Goal: Information Seeking & Learning: Find specific page/section

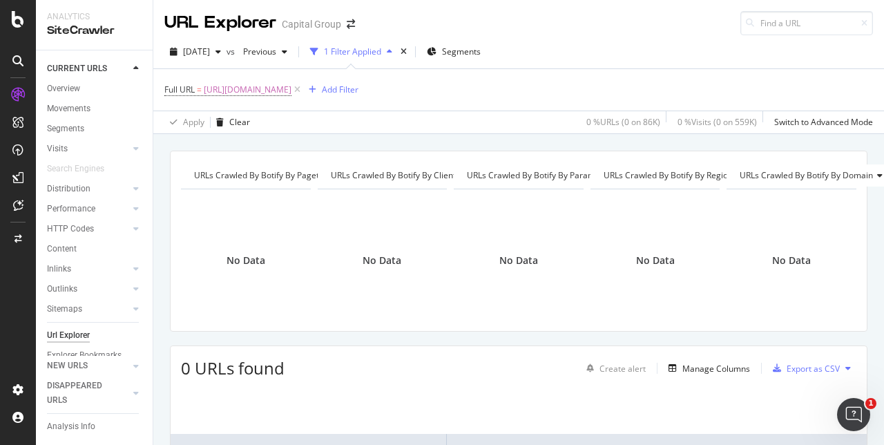
click at [242, 85] on span "https://www.capitalgroup.com/retirement/tpa/news/emergency-expense-distribution…" at bounding box center [248, 89] width 88 height 19
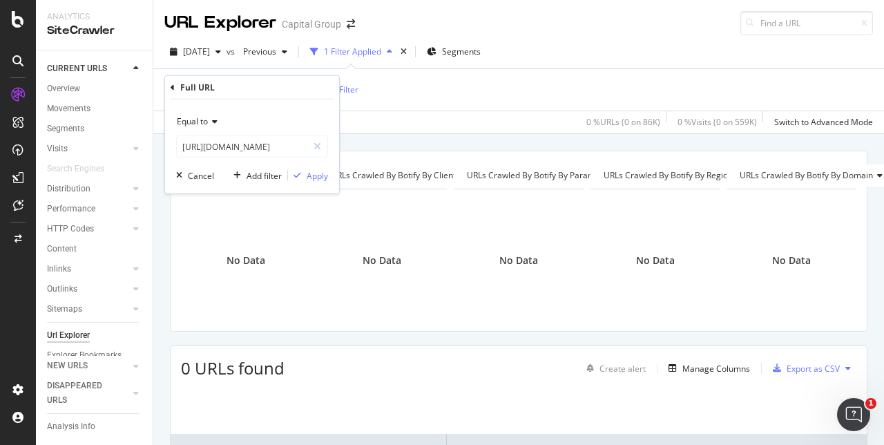
click at [203, 120] on span "Equal to" at bounding box center [192, 121] width 31 height 12
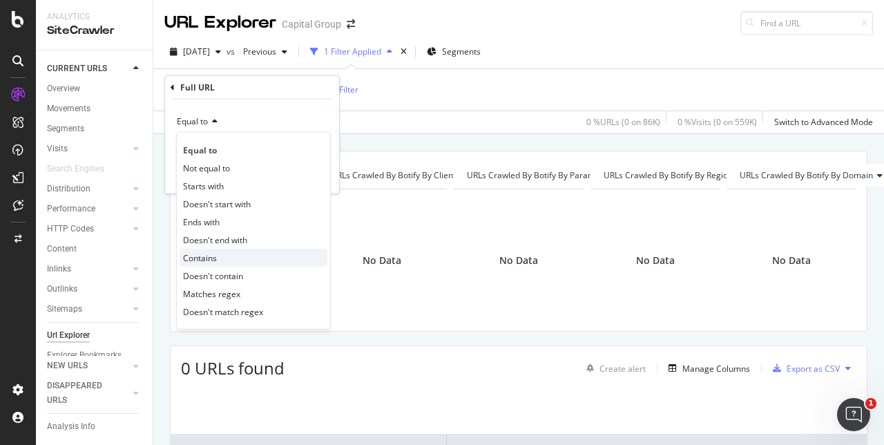
click at [215, 252] on span "Contains" at bounding box center [200, 257] width 34 height 12
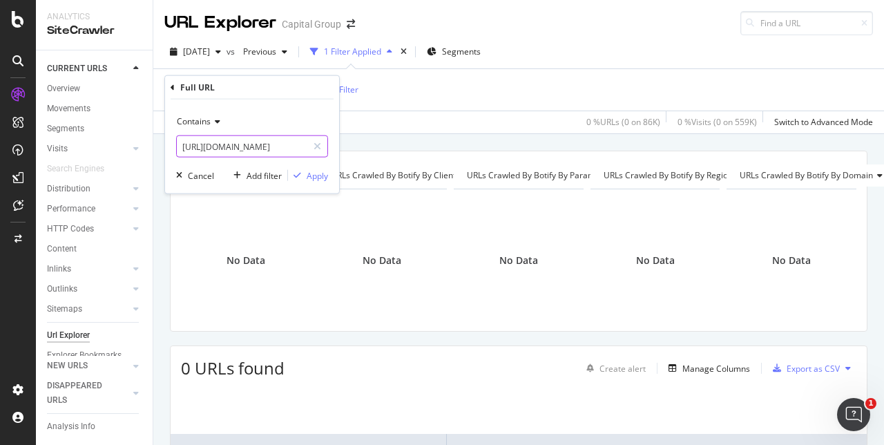
click at [247, 143] on input "https://www.capitalgroup.com/retirement/tpa/news/emergency-expense-distribution…" at bounding box center [242, 146] width 131 height 22
type input "A"
type input "advisor/insights/topics"
click at [311, 173] on div "Apply" at bounding box center [317, 175] width 21 height 12
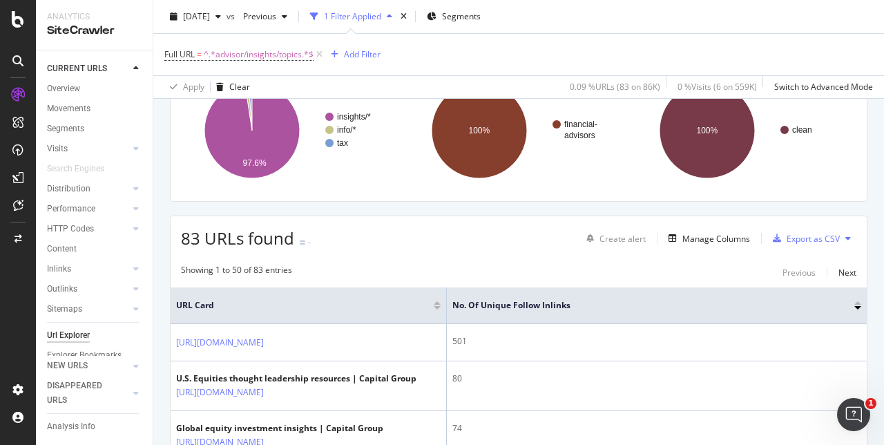
scroll to position [102, 0]
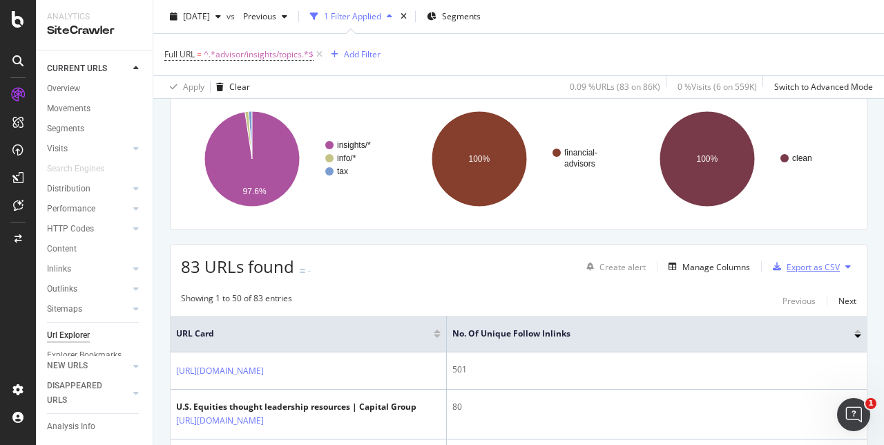
click at [795, 273] on div "Export as CSV" at bounding box center [803, 266] width 73 height 21
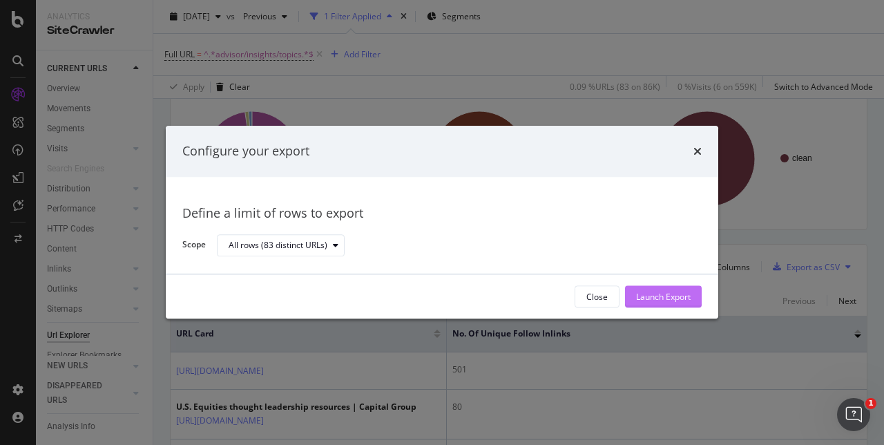
click at [673, 307] on div "Launch Export" at bounding box center [663, 297] width 55 height 21
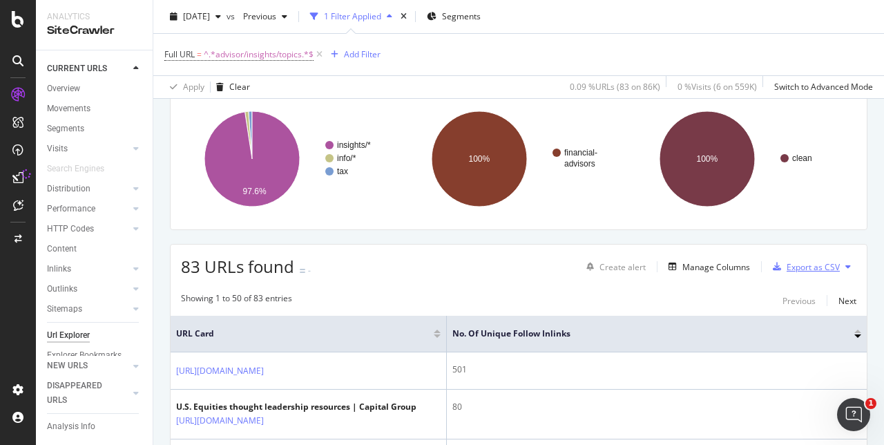
scroll to position [0, 0]
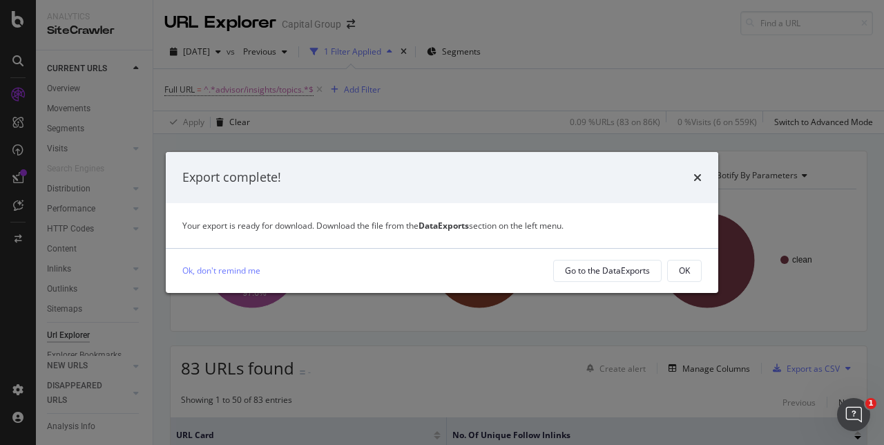
click at [876, 17] on div "Export complete! Your export is ready for download. Download the file from the …" at bounding box center [442, 222] width 884 height 445
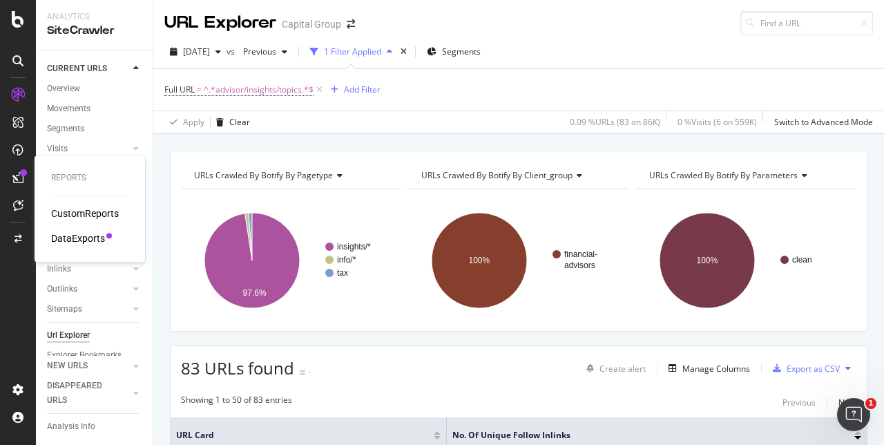
click at [68, 234] on div "DataExports" at bounding box center [78, 238] width 54 height 14
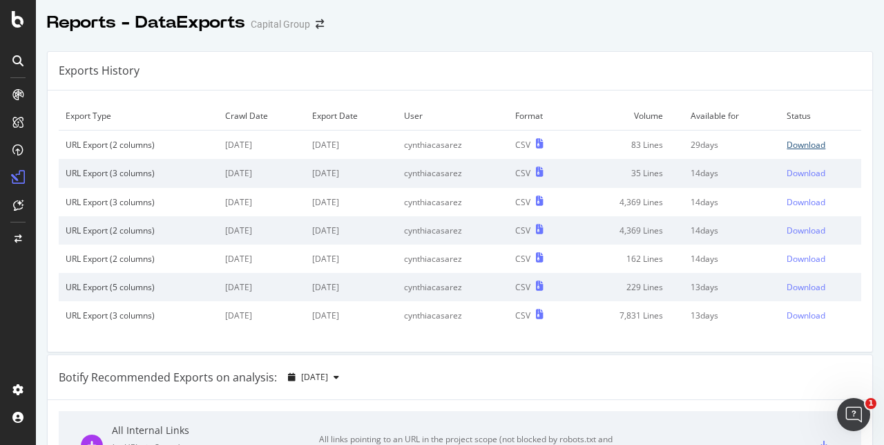
click at [786, 143] on div "Download" at bounding box center [805, 145] width 39 height 12
click at [787, 141] on div "Download" at bounding box center [805, 145] width 39 height 12
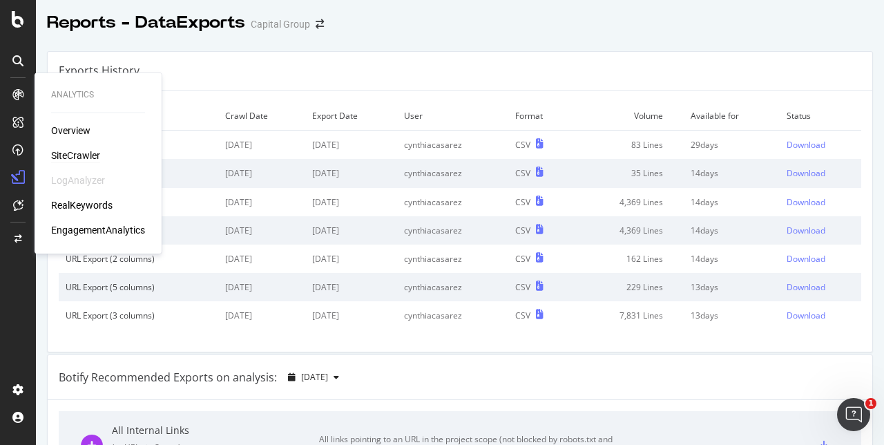
click at [61, 156] on div "SiteCrawler" at bounding box center [75, 155] width 49 height 14
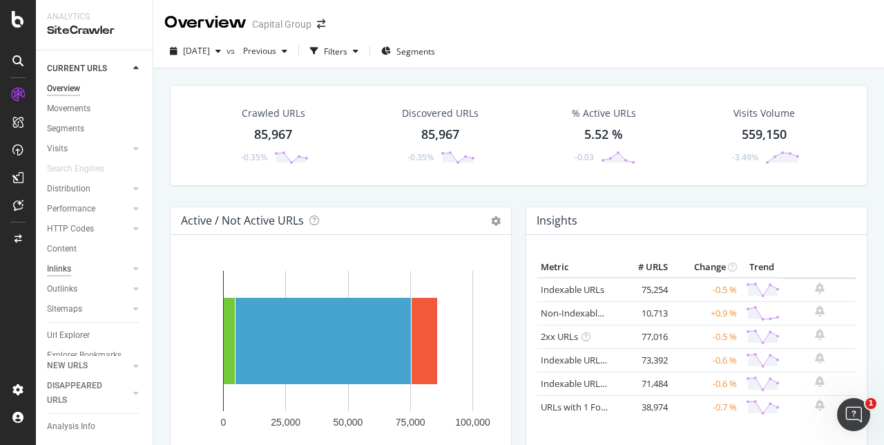
click at [55, 264] on div "Inlinks" at bounding box center [59, 269] width 24 height 15
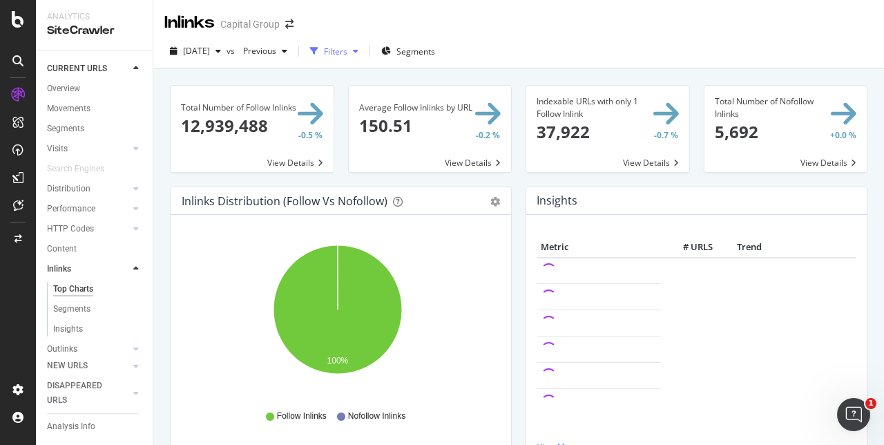
click at [364, 43] on div "Filters" at bounding box center [334, 51] width 59 height 21
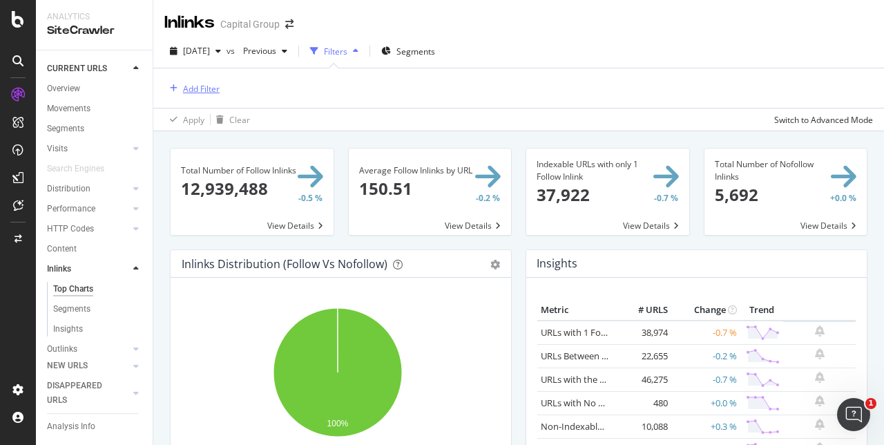
click at [209, 85] on div "Add Filter" at bounding box center [201, 89] width 37 height 12
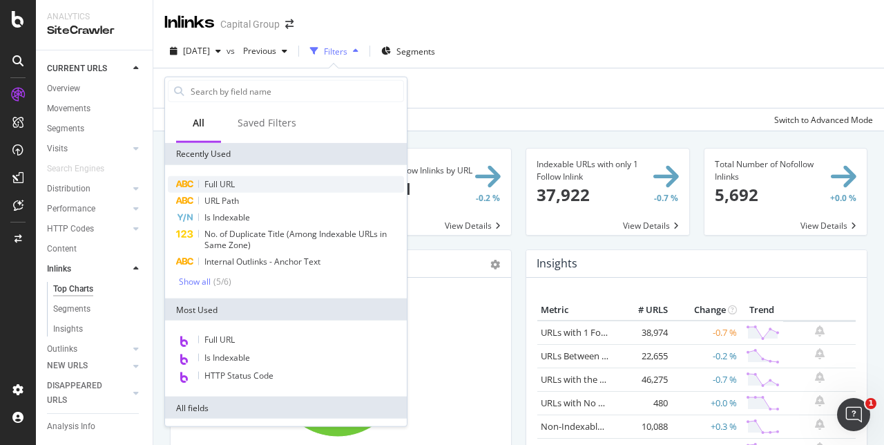
click at [202, 185] on div "Full URL" at bounding box center [286, 184] width 236 height 17
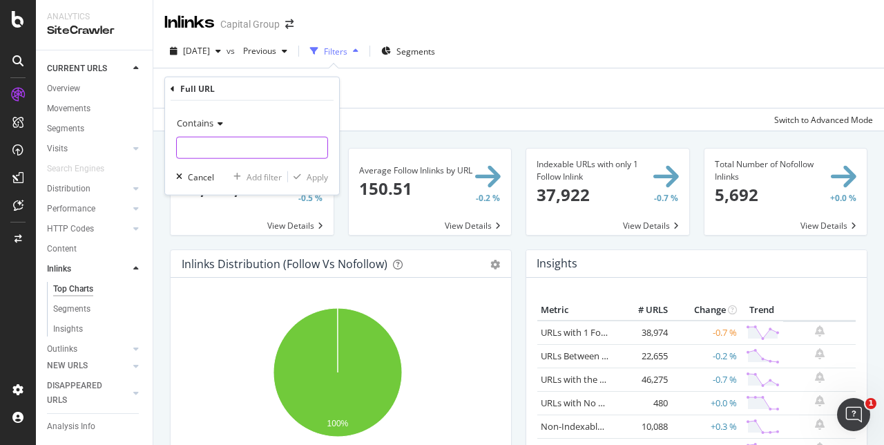
click at [242, 146] on input "text" at bounding box center [252, 148] width 151 height 22
paste input "https://www.capitalgroup.com/advisor/insights/topics.html"
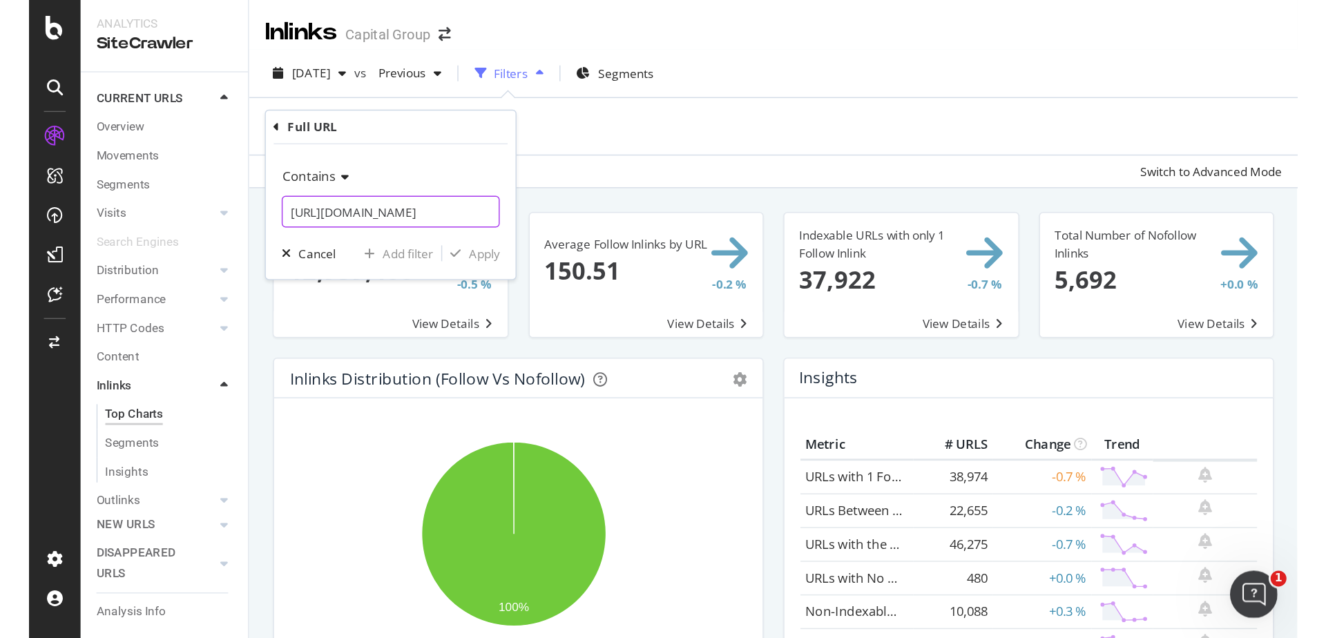
scroll to position [0, 106]
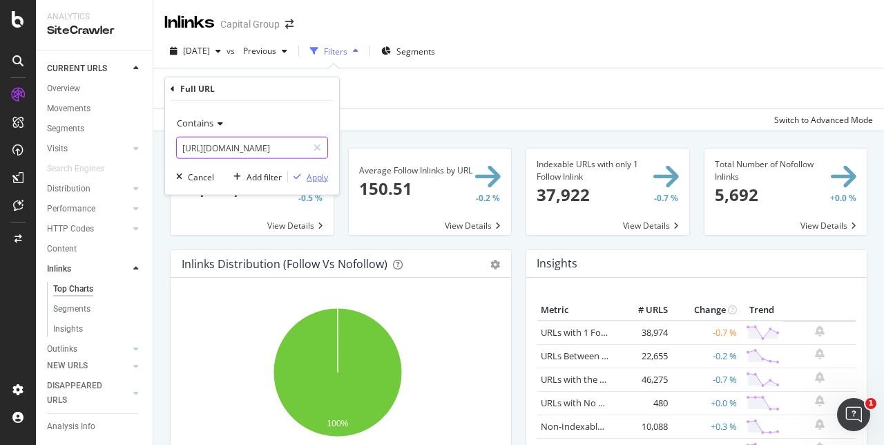
type input "https://www.capitalgroup.com/advisor/insights/topics.html"
click at [305, 177] on div "button" at bounding box center [297, 177] width 19 height 8
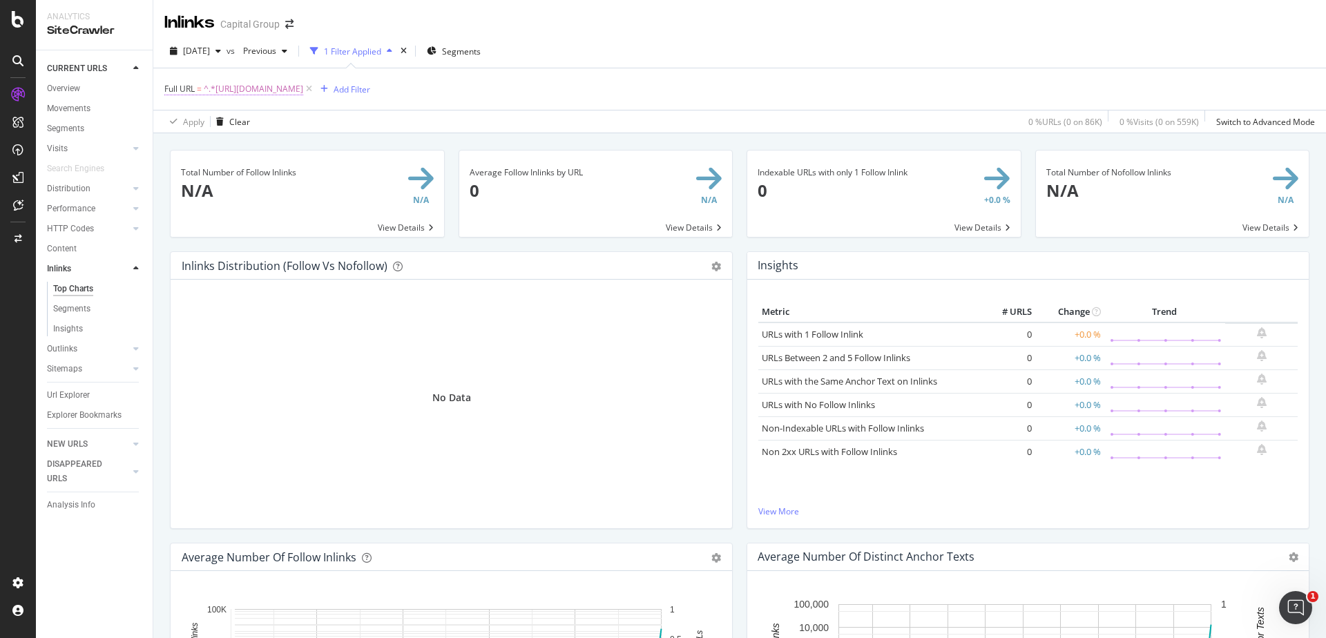
click at [303, 84] on span "^.*https://www.capitalgroup.com/advisor/insights/topics.html.*$" at bounding box center [253, 88] width 99 height 19
click at [253, 146] on input "https://www.capitalgroup.com/advisor/insights/topics.html" at bounding box center [242, 146] width 131 height 22
paste input "institutional/resources/investment-reenrollment"
type input "https://www.capitalgroup.com/institutional/resources/investment-reenrollment.ht…"
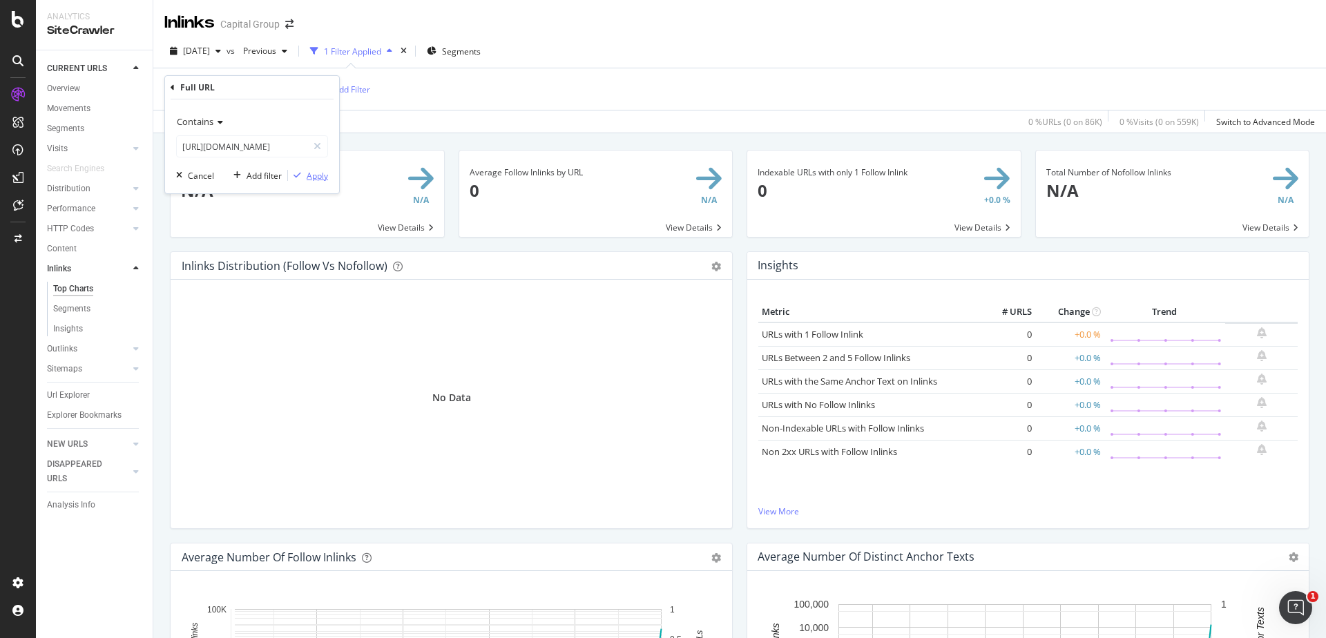
click at [316, 180] on div "Apply" at bounding box center [317, 176] width 21 height 12
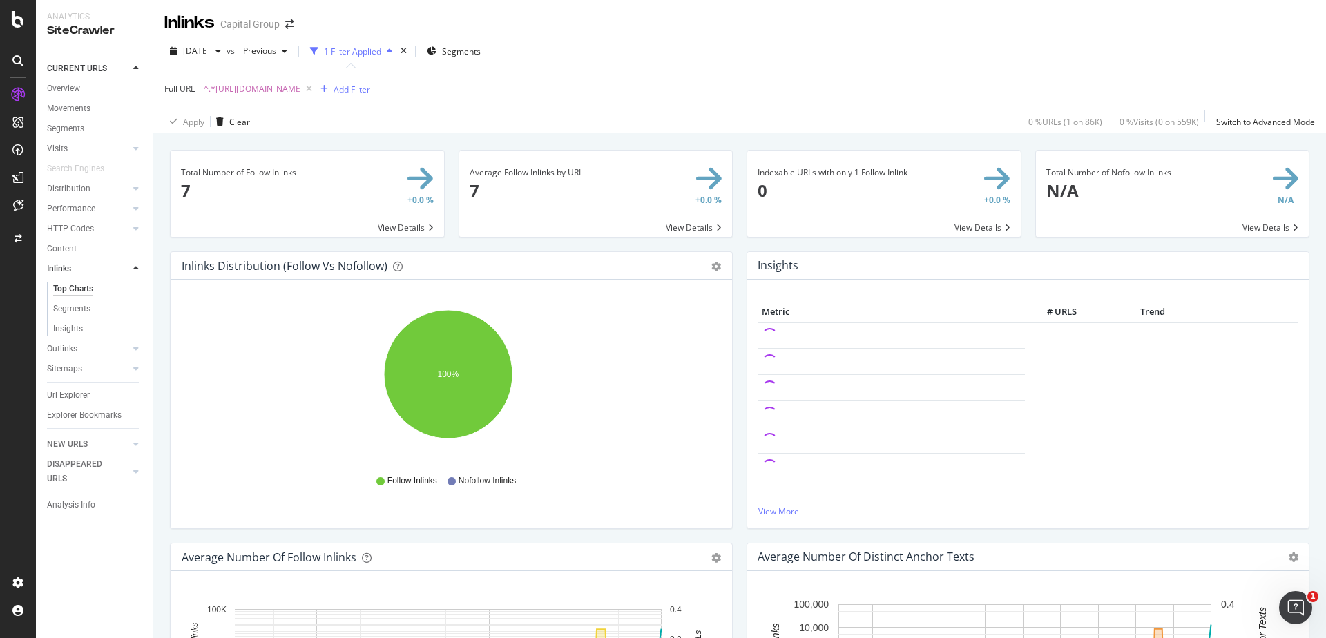
click at [389, 225] on span at bounding box center [307, 194] width 273 height 86
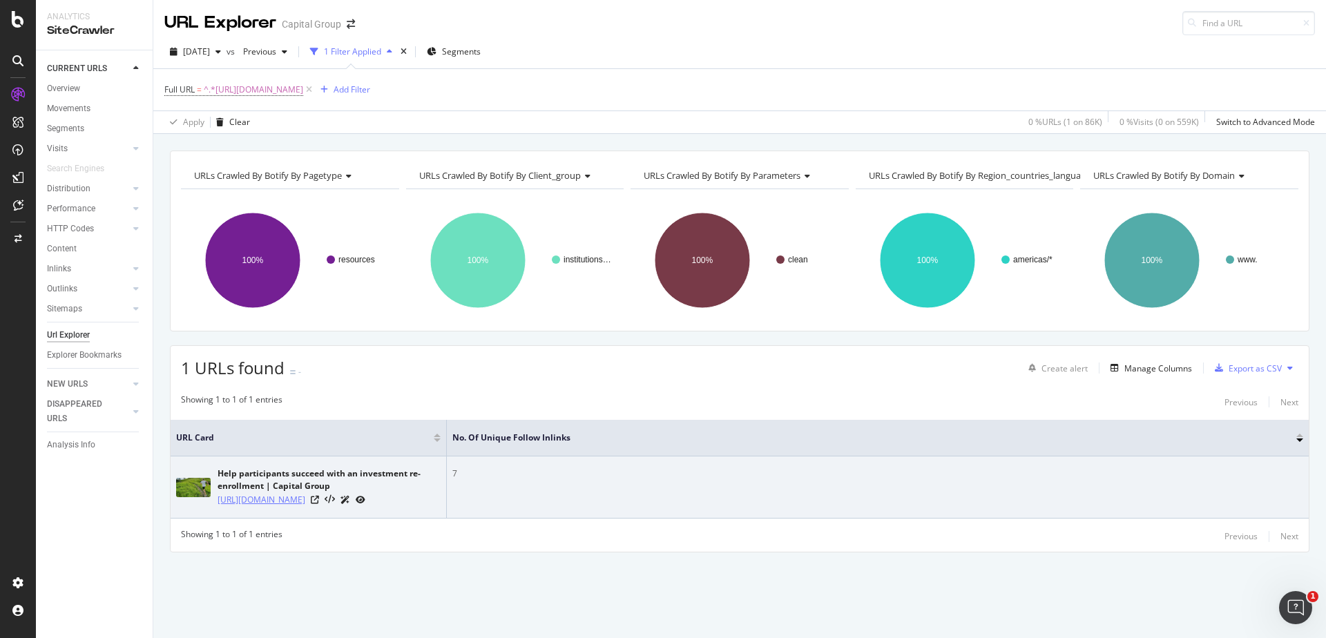
click at [305, 444] on link "https://www.capitalgroup.com/institutional/resources/investment-reenrollment.ht…" at bounding box center [262, 500] width 88 height 14
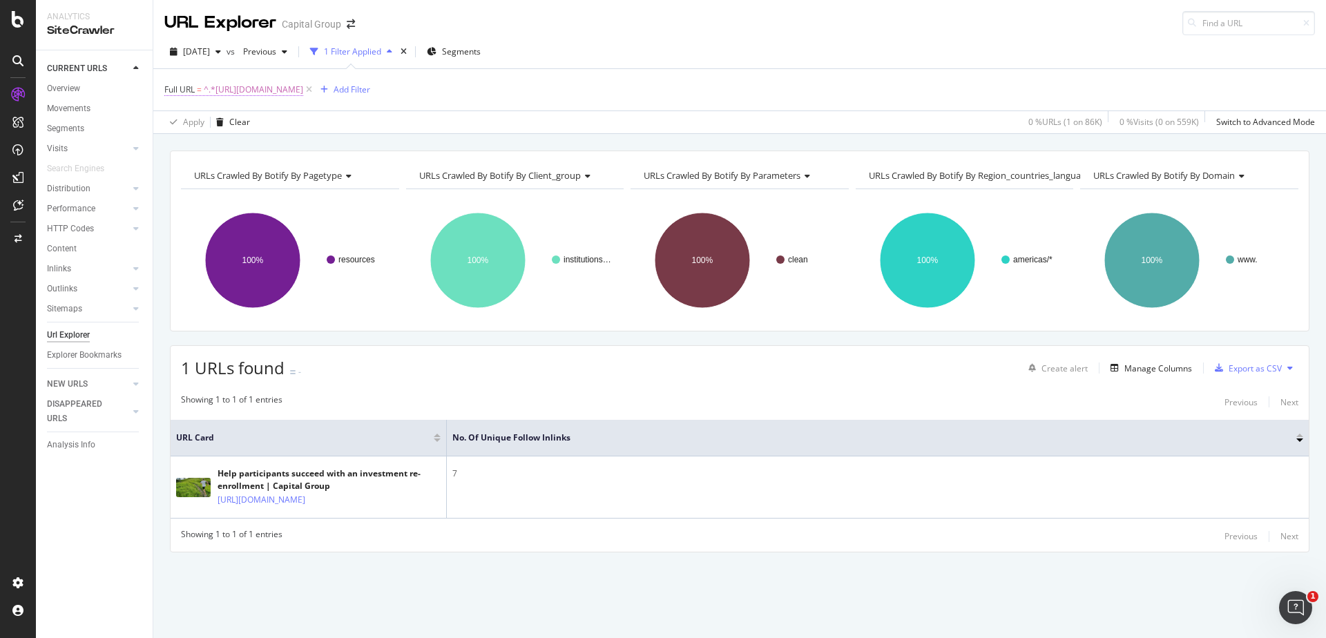
click at [303, 88] on span "^.*https://www.capitalgroup.com/institutional/resources/investment-reenrollment…" at bounding box center [253, 89] width 99 height 19
click at [258, 151] on input "https://www.capitalgroup.com/institutional/resources/investment-reenrollment.ht…" at bounding box center [242, 147] width 131 height 22
paste input "text"
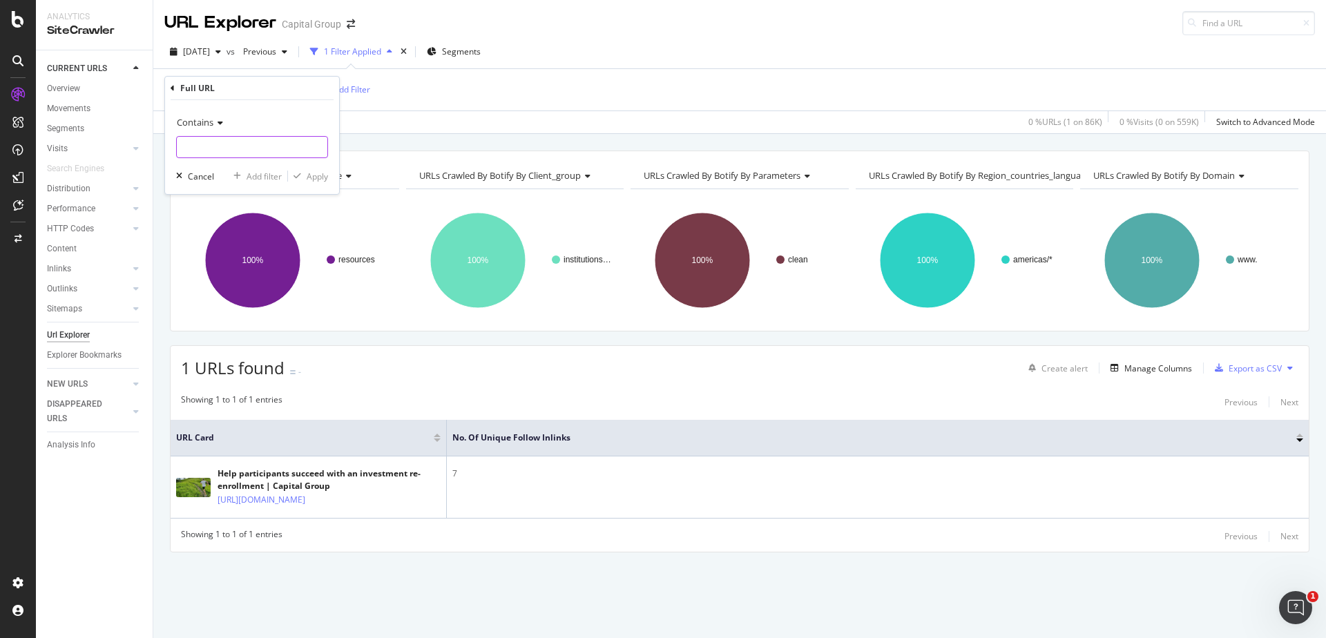
click at [259, 155] on input "text" at bounding box center [252, 147] width 151 height 22
paste input "https://www.capitalgroup.com/institutional/resources/diverse-workforce.html"
type input "https://www.capitalgroup.com/institutional/resources/diverse-workforce.html"
click at [302, 180] on div "button" at bounding box center [297, 176] width 19 height 8
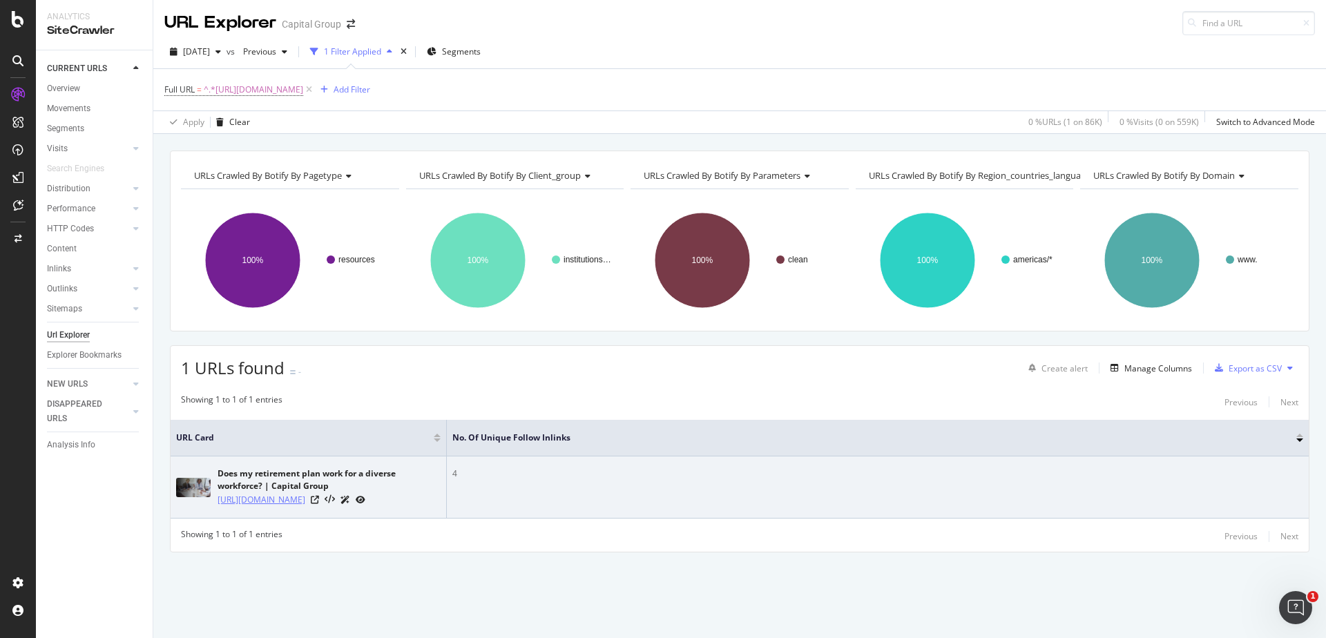
click at [302, 444] on link "https://www.capitalgroup.com/institutional/resources/diverse-workforce.html" at bounding box center [262, 500] width 88 height 14
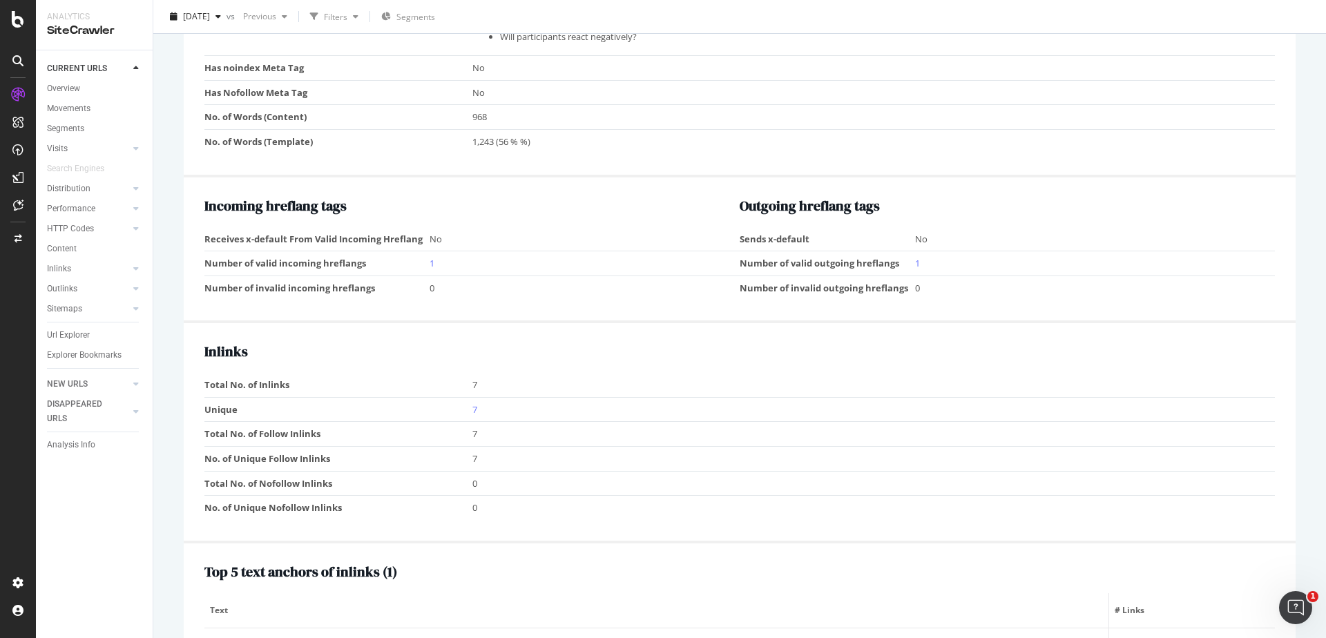
scroll to position [1326, 0]
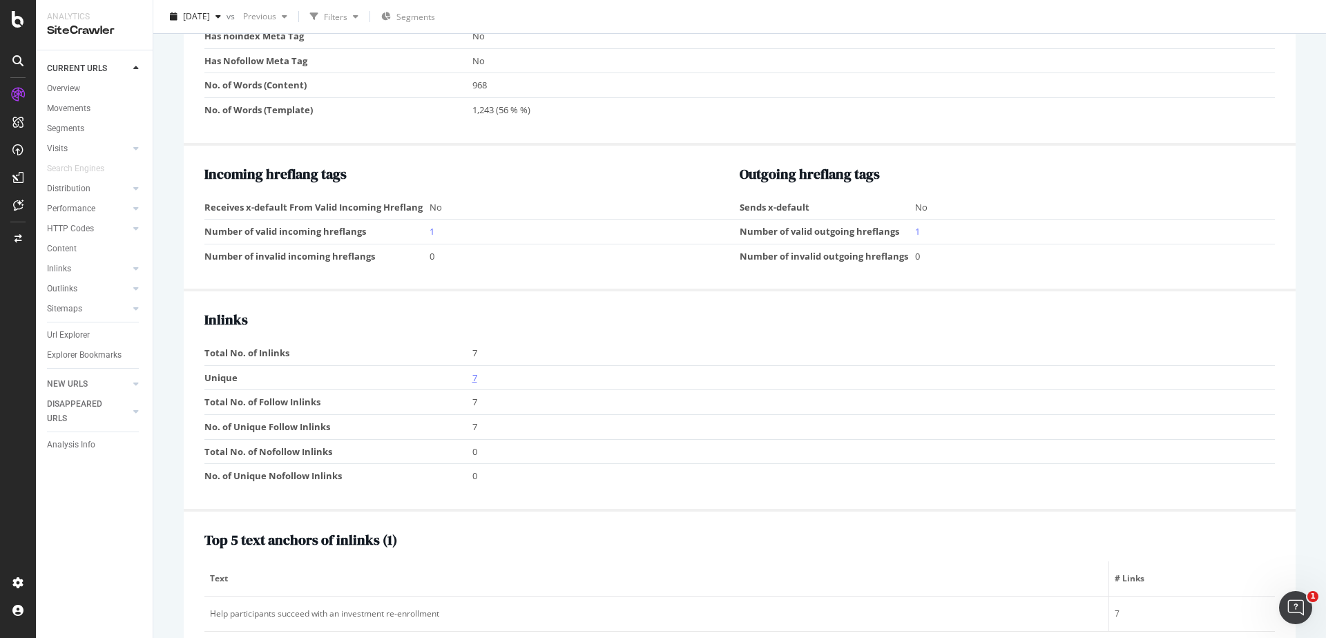
click at [474, 377] on link "7" at bounding box center [474, 377] width 5 height 12
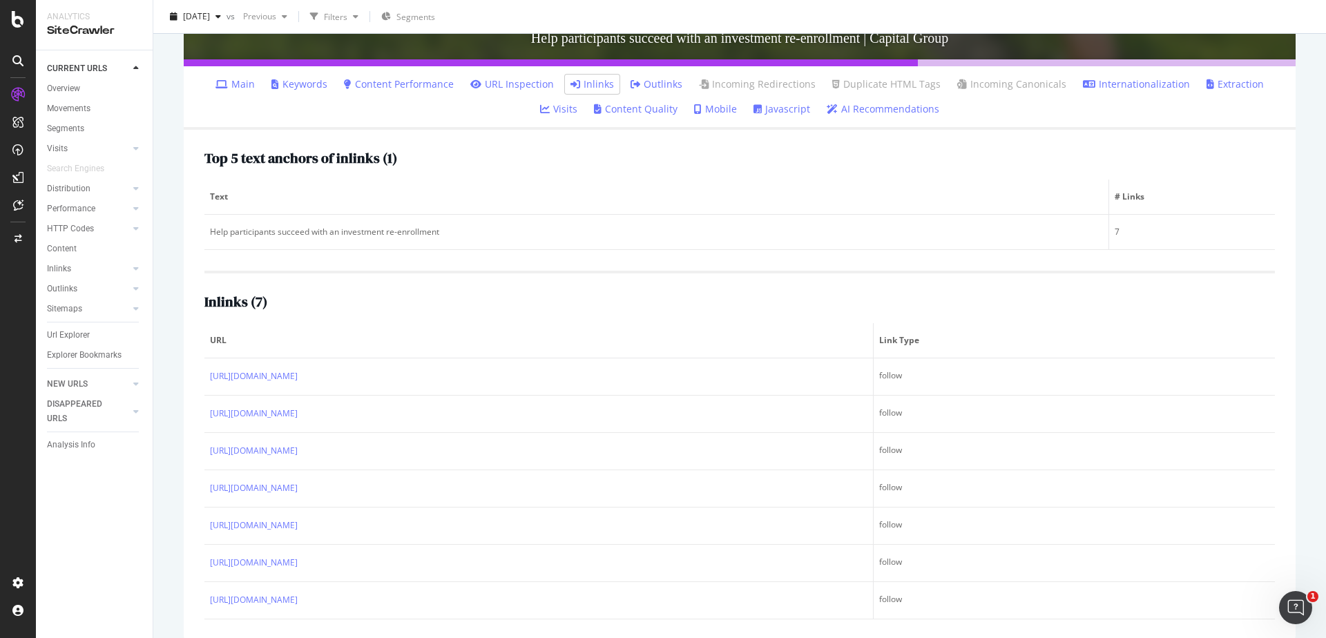
scroll to position [327, 0]
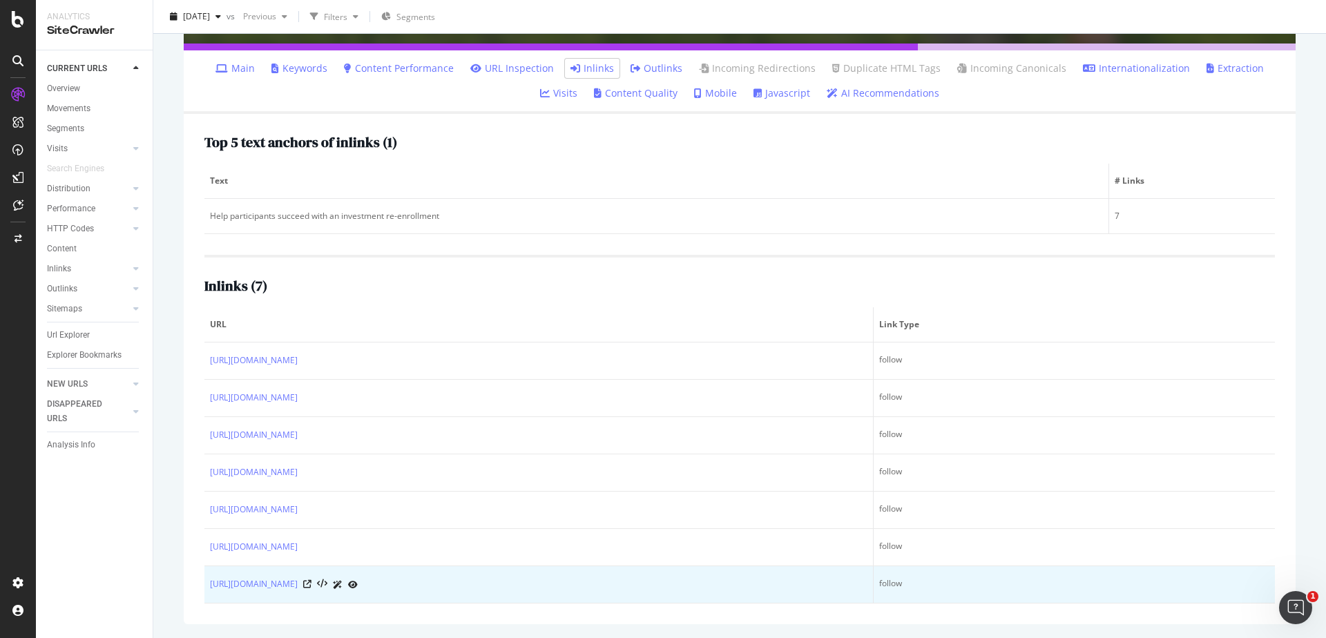
drag, startPoint x: 204, startPoint y: 351, endPoint x: 532, endPoint y: 598, distance: 409.7
click at [532, 598] on div "Top 5 text anchors of inlinks ( 1 ) Text # Links Help participants succeed with…" at bounding box center [740, 369] width 1112 height 510
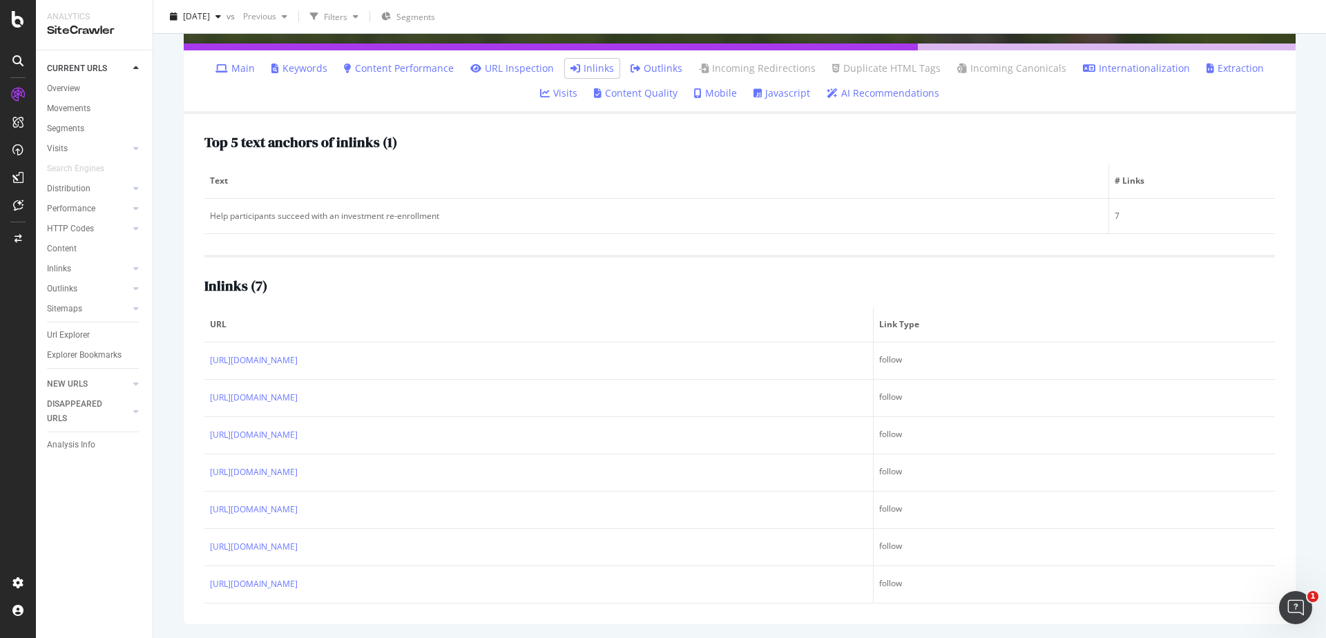
click at [266, 314] on th "URL" at bounding box center [538, 324] width 669 height 35
drag, startPoint x: 205, startPoint y: 357, endPoint x: 815, endPoint y: 621, distance: 665.2
click at [815, 621] on div "Top 5 text anchors of inlinks ( 1 ) Text # Links Help participants succeed with…" at bounding box center [740, 369] width 1112 height 510
copy table "URL Link Type"
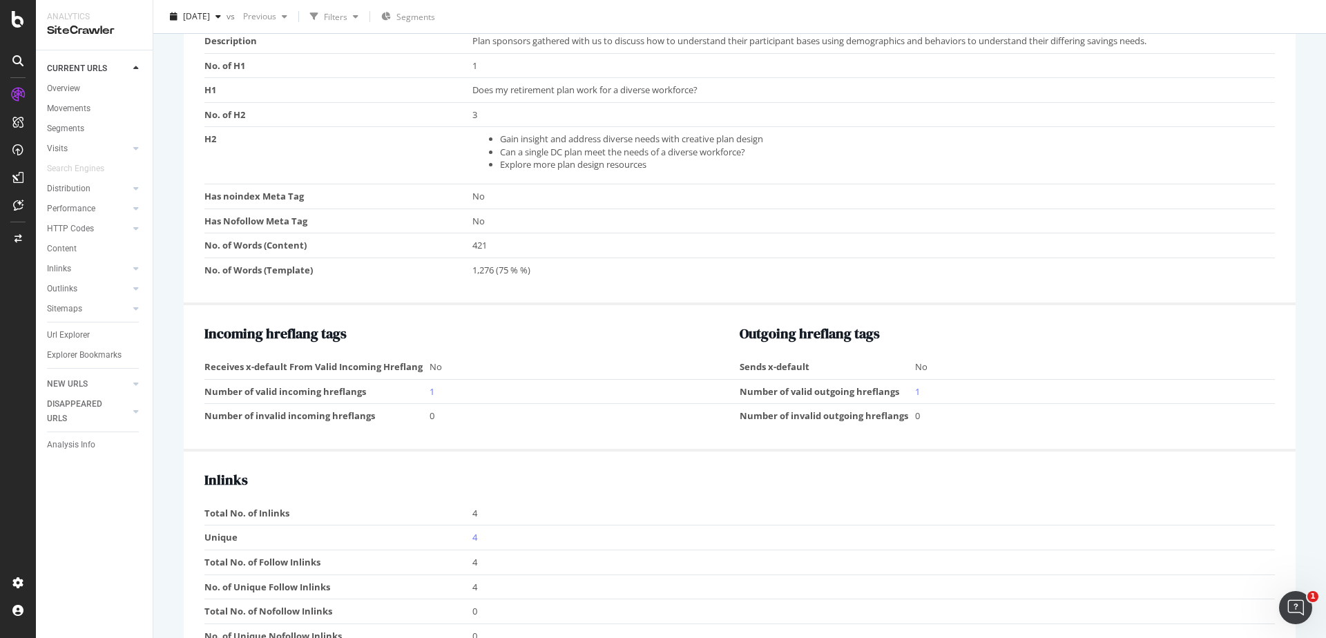
scroll to position [1192, 0]
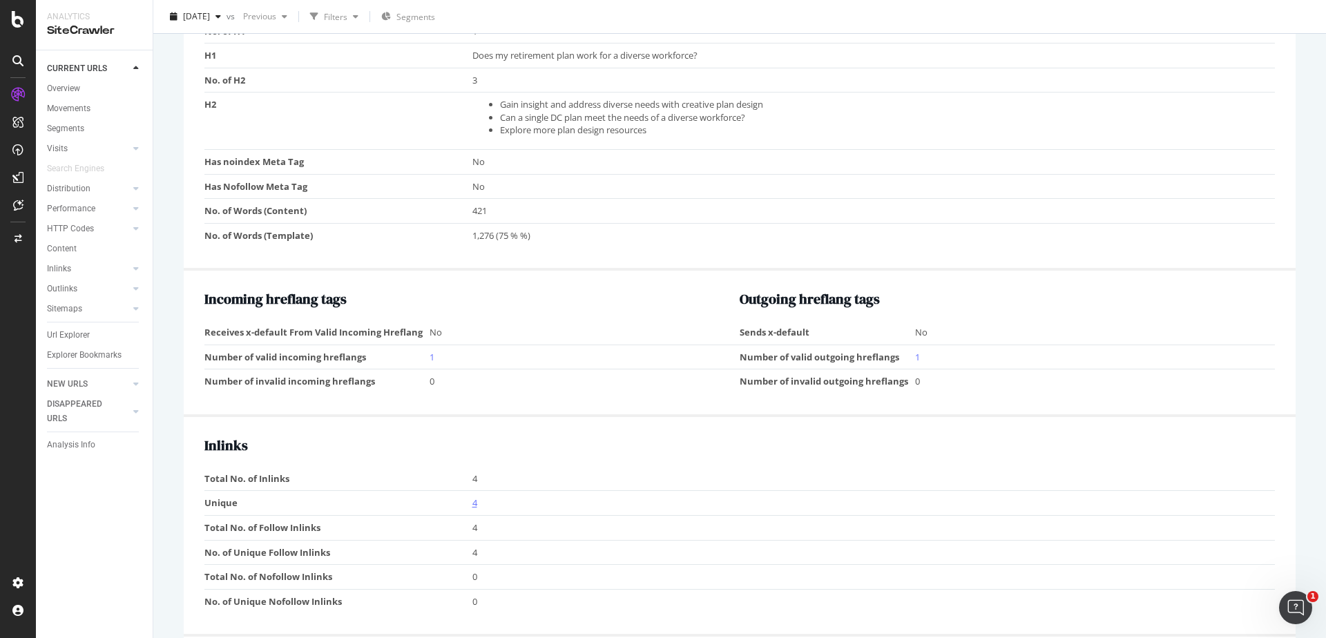
click at [472, 499] on link "4" at bounding box center [474, 502] width 5 height 12
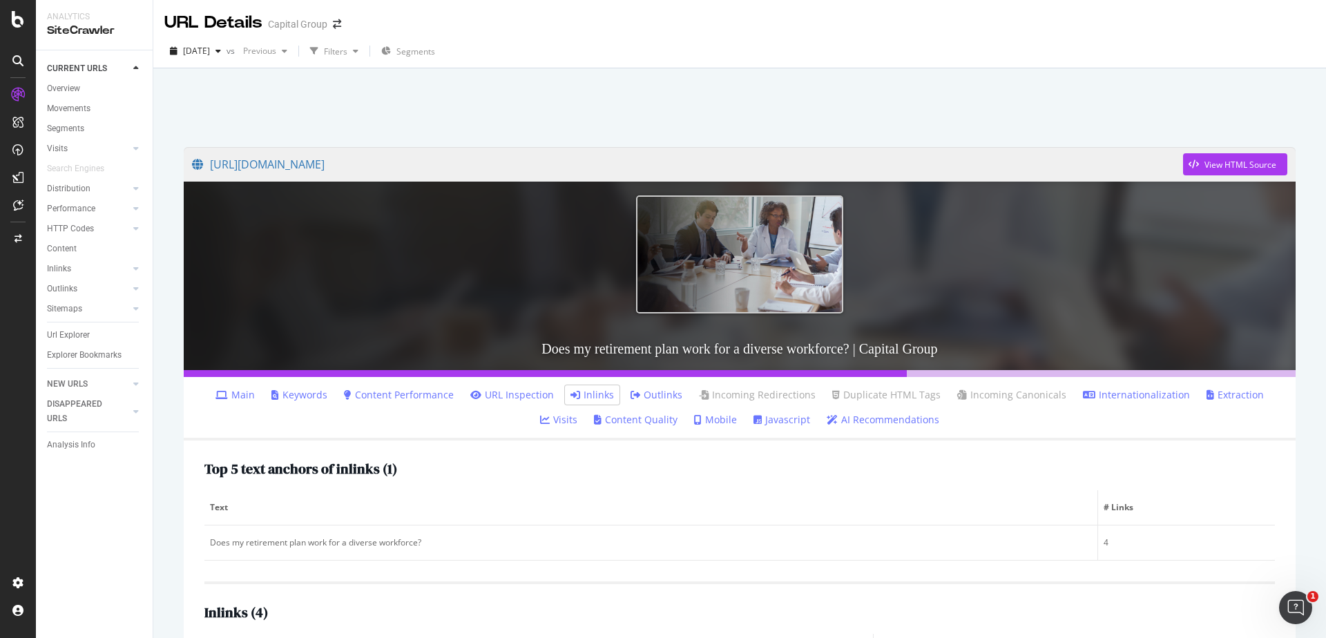
scroll to position [215, 0]
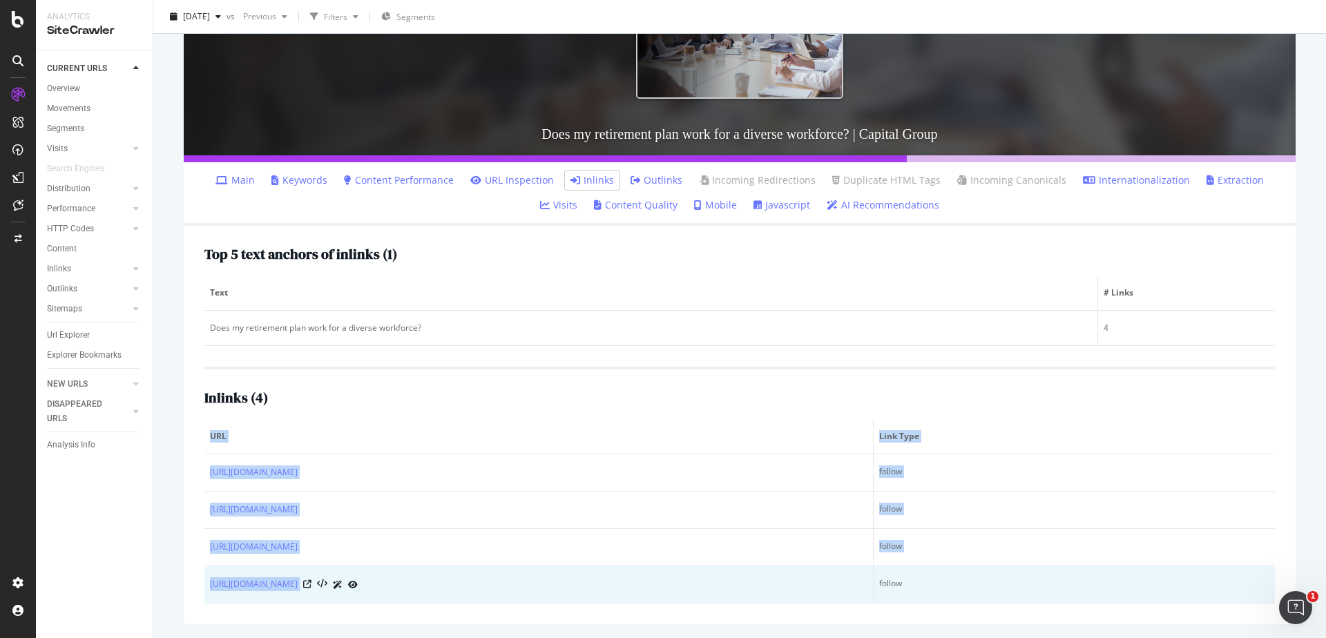
drag, startPoint x: 204, startPoint y: 464, endPoint x: 570, endPoint y: 568, distance: 380.3
click at [570, 568] on div "Top 5 text anchors of inlinks ( 1 ) Text # Links Does my retirement plan work f…" at bounding box center [740, 425] width 1112 height 398
copy table "URL Link Type https://www.capitalgroup.com/institutional/resources/plan-design.…"
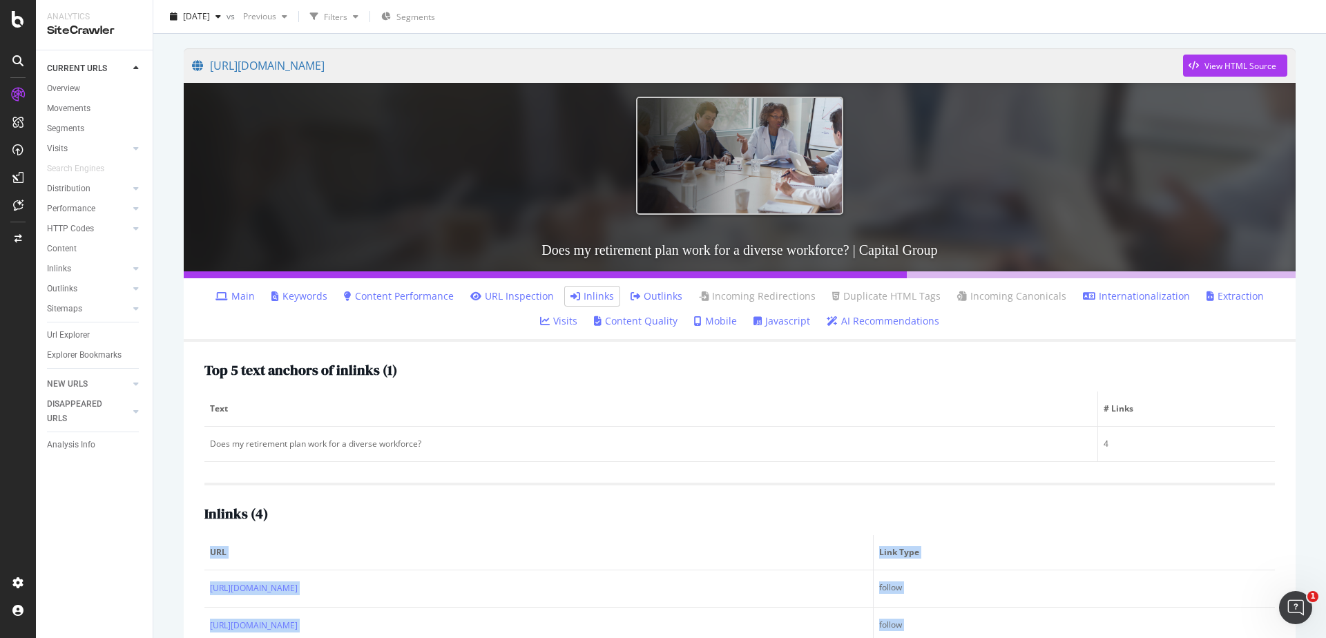
scroll to position [89, 0]
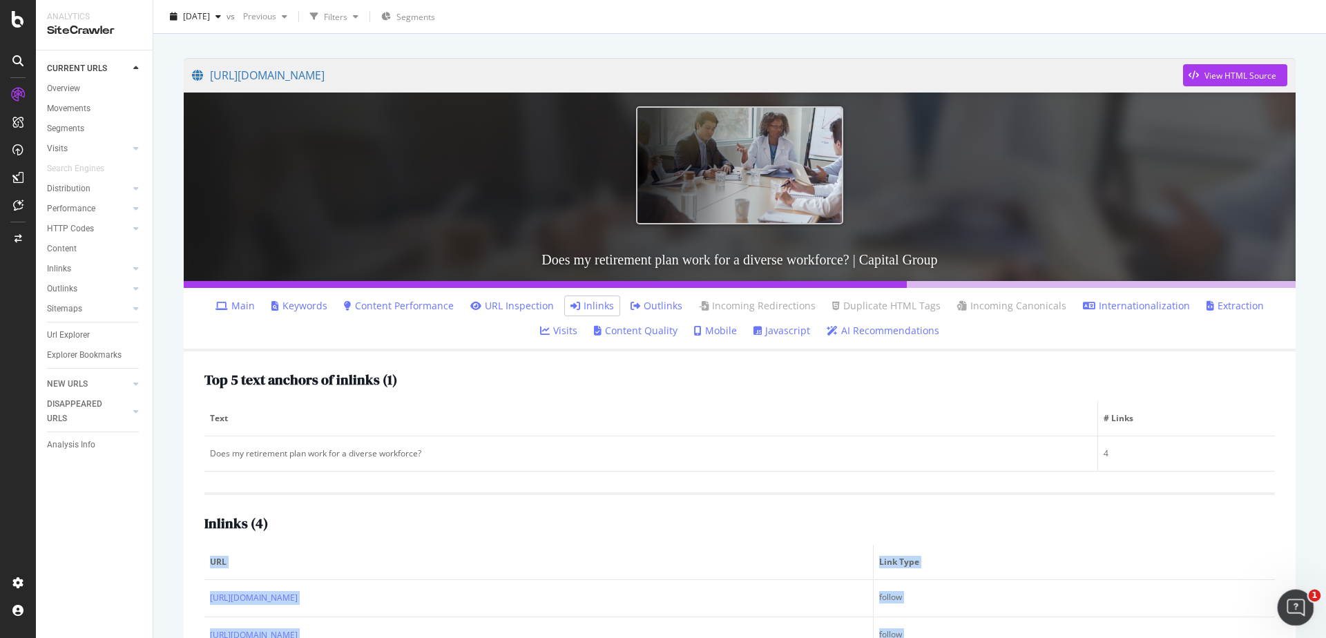
click at [1278, 598] on body "Analytics SiteCrawler CURRENT URLS Overview Movements Segments Visits Analysis …" at bounding box center [663, 319] width 1326 height 638
click at [1291, 601] on icon "Open Intercom Messenger" at bounding box center [1293, 606] width 23 height 23
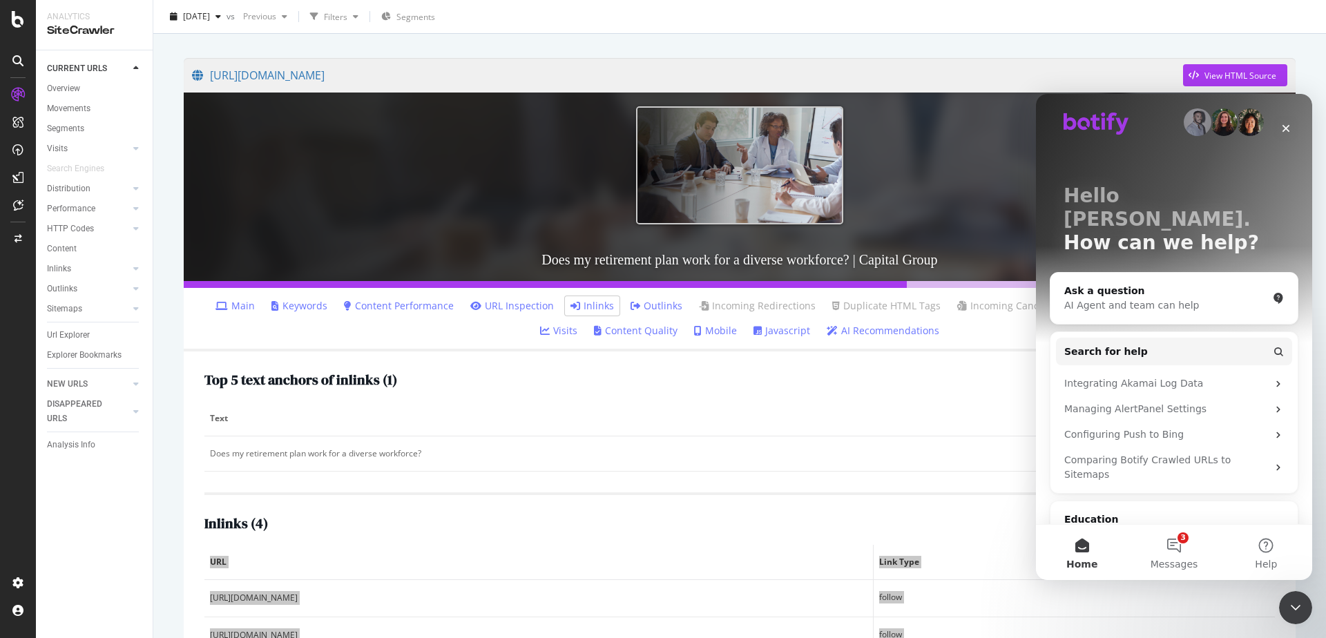
scroll to position [75, 0]
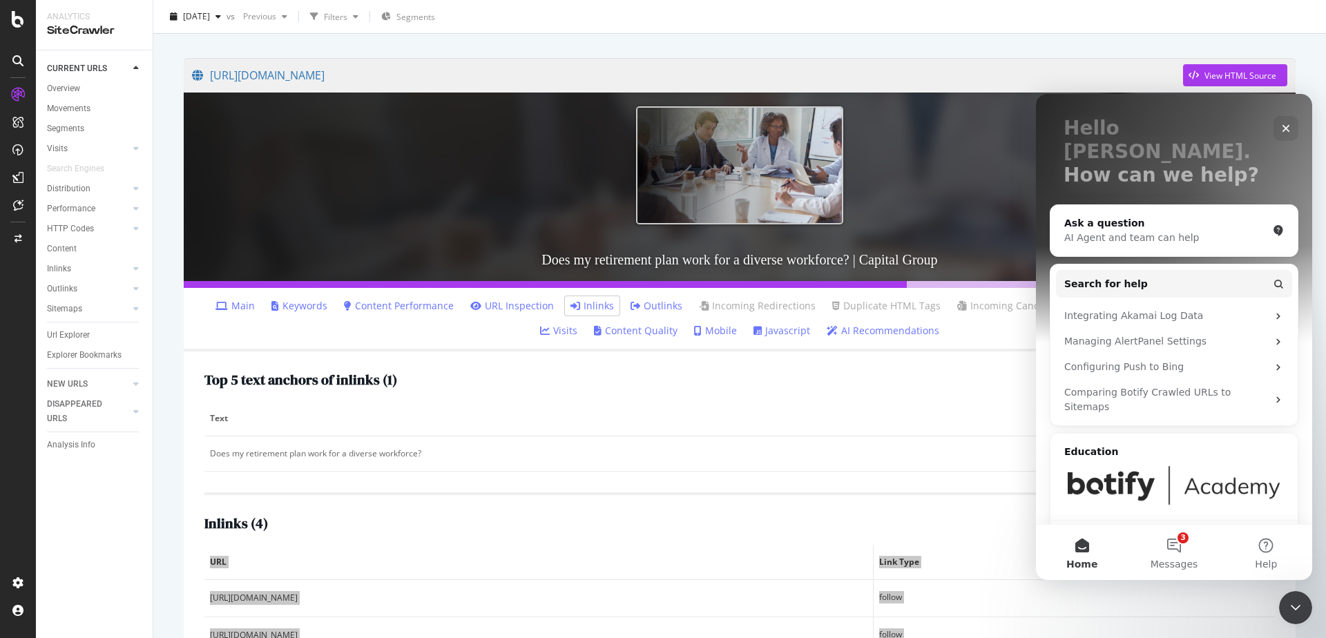
drag, startPoint x: 1310, startPoint y: 165, endPoint x: 2361, endPoint y: 343, distance: 1065.9
click at [17, 203] on icon at bounding box center [18, 205] width 10 height 11
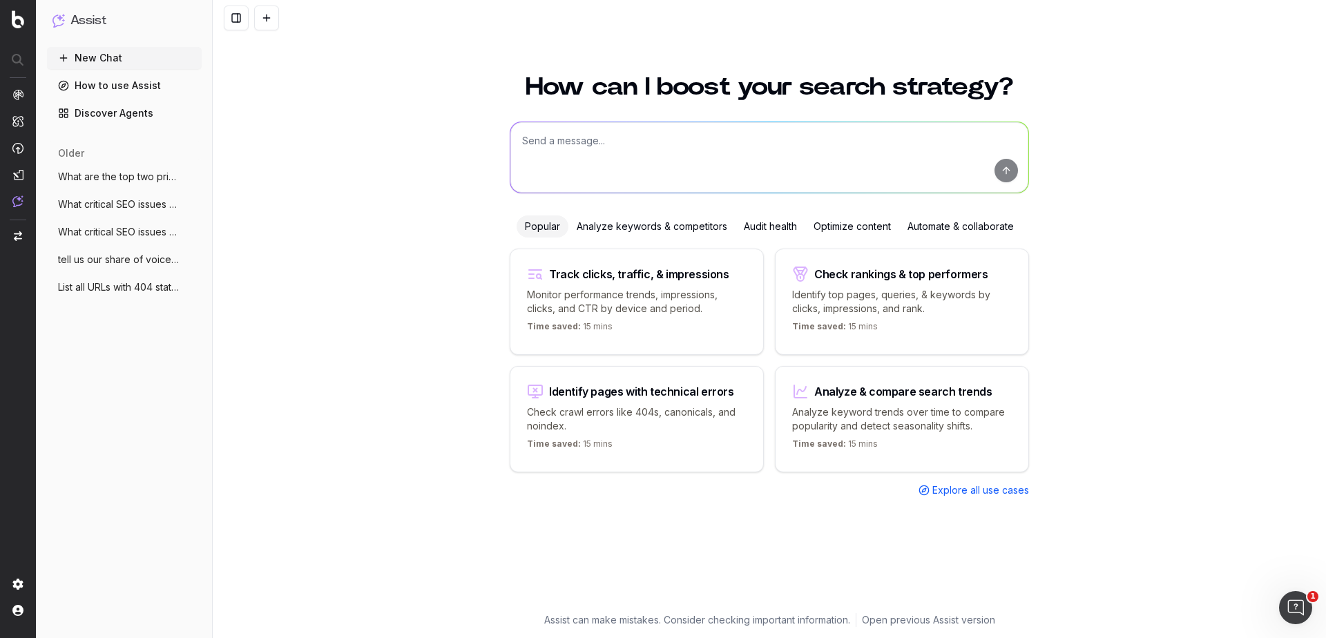
click at [548, 148] on textarea at bounding box center [769, 157] width 518 height 70
type textarea "can you identify any pages that contain the string "how we can partner for succ…"
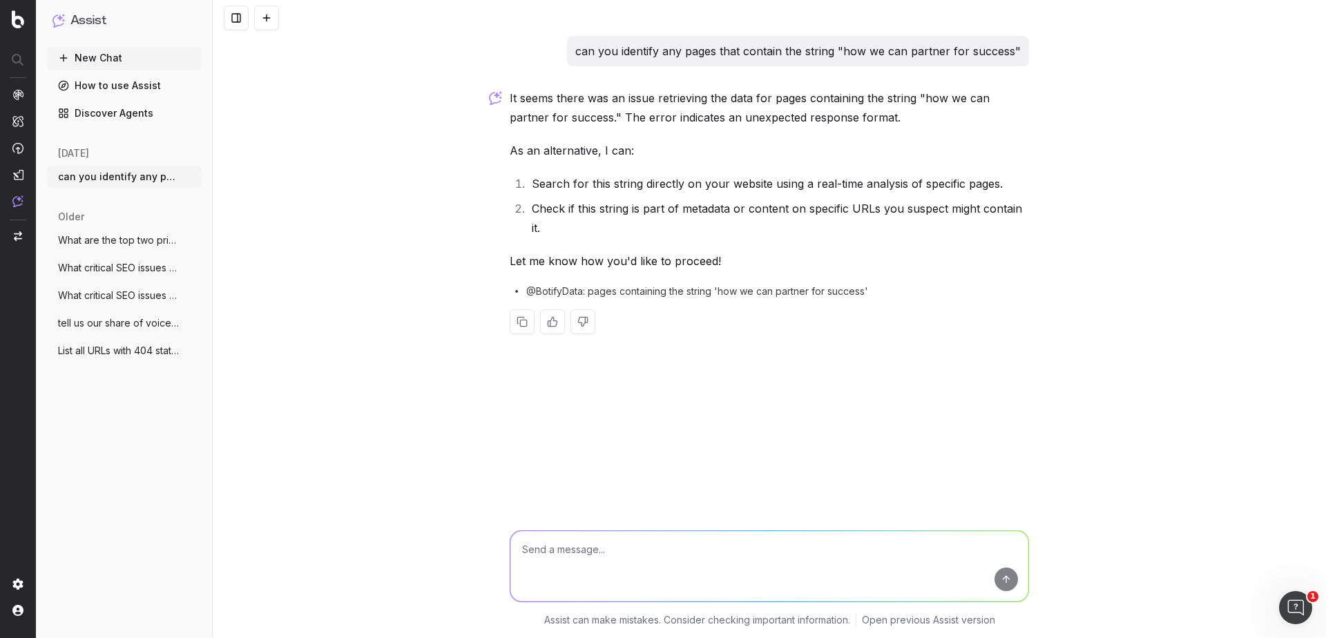
click at [561, 555] on textarea at bounding box center [769, 566] width 518 height 70
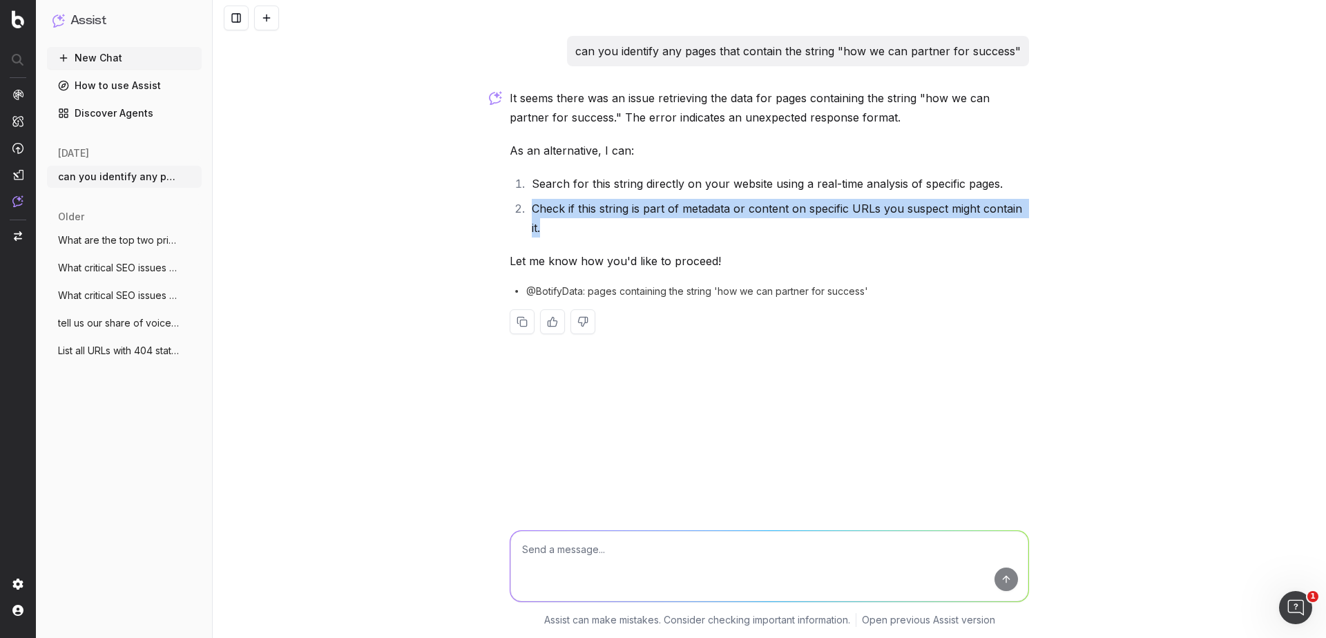
drag, startPoint x: 556, startPoint y: 221, endPoint x: 530, endPoint y: 208, distance: 29.3
click at [530, 208] on li "Check if this string is part of metadata or content on specific URLs you suspec…" at bounding box center [778, 218] width 501 height 39
copy li "Check if this string is part of metadata or content on specific URLs you suspec…"
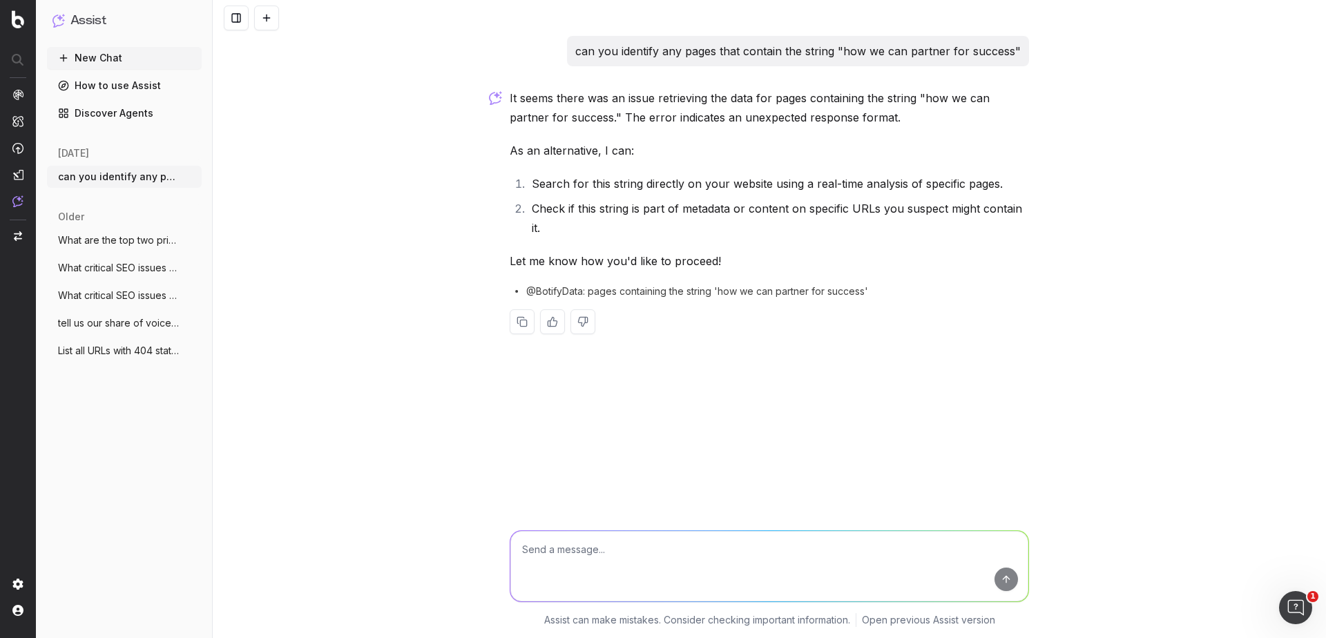
click at [592, 550] on textarea at bounding box center [769, 566] width 518 height 70
paste textarea "Check if this string is part of metadata or content on specific URLs you suspec…"
type textarea "Check if this string is part of metadata or content on specific URLs you suspec…"
click at [1007, 582] on button "submit" at bounding box center [1005, 579] width 23 height 23
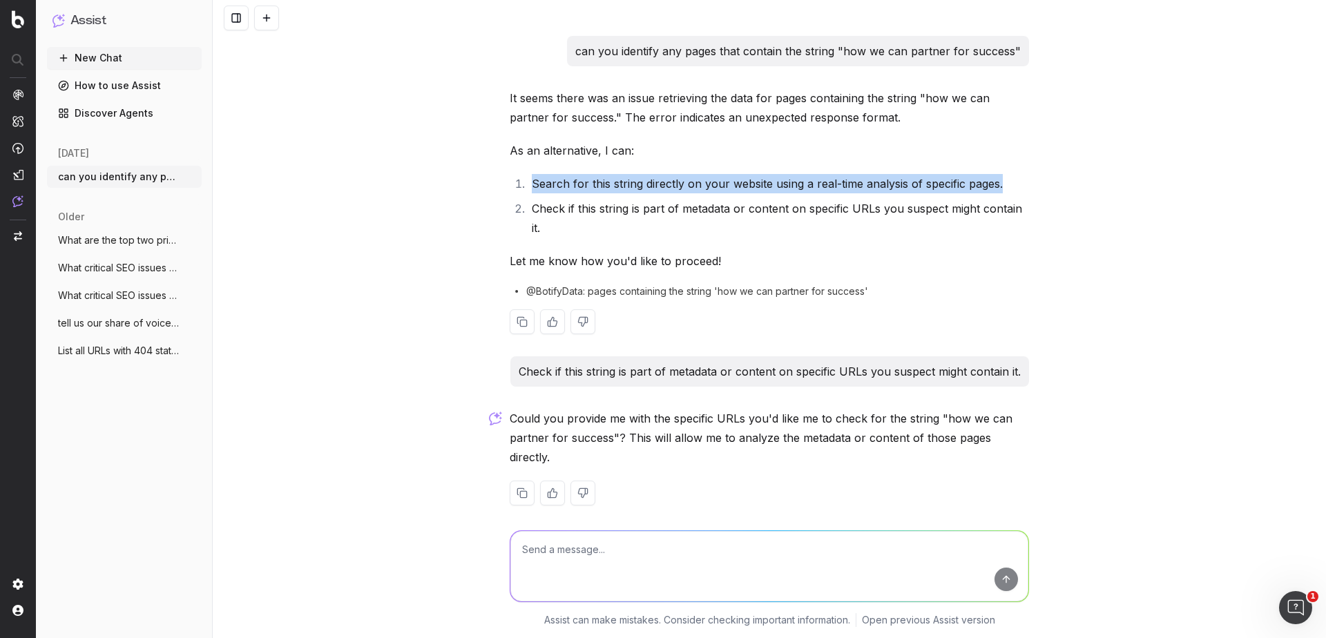
drag, startPoint x: 1003, startPoint y: 180, endPoint x: 531, endPoint y: 180, distance: 472.3
click at [531, 180] on li "Search for this string directly on your website using a real-time analysis of s…" at bounding box center [778, 183] width 501 height 19
copy li "Search for this string directly on your website using a real-time analysis of s…"
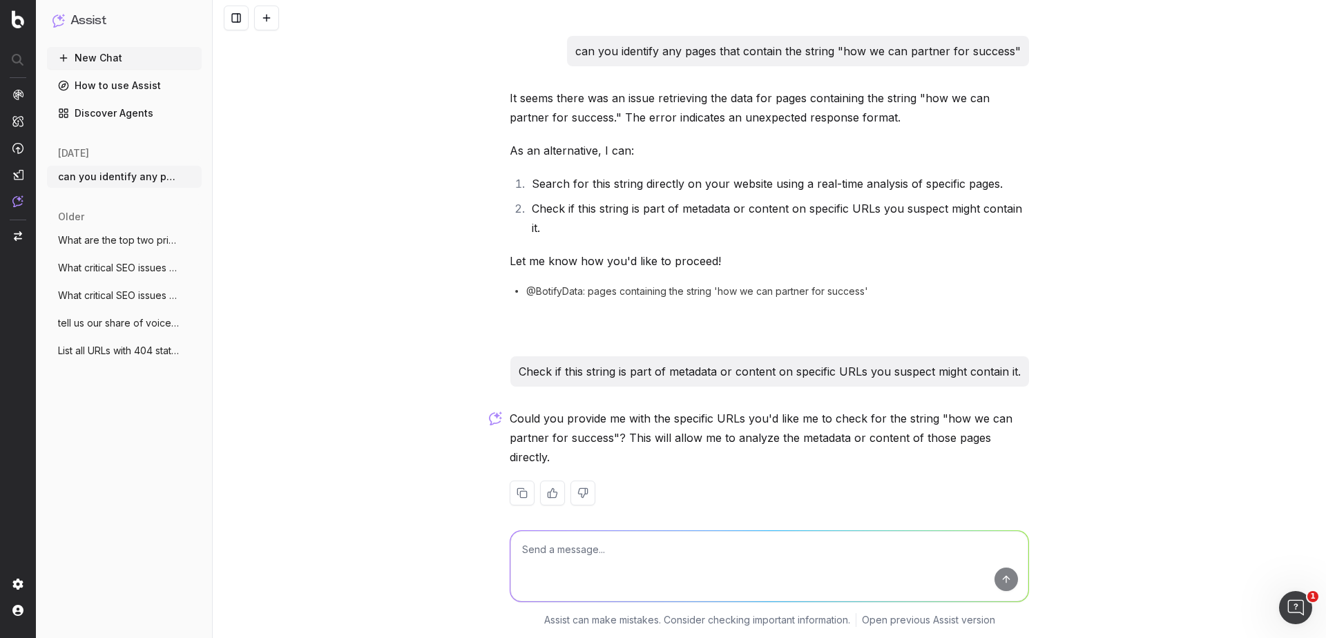
click at [651, 550] on textarea at bounding box center [769, 566] width 518 height 70
paste textarea "Search for this string directly on your website using a real-time analysis of s…"
type textarea "Search for this string directly on your website using a real-time analysis of s…"
click at [1011, 574] on button "submit" at bounding box center [1005, 579] width 23 height 23
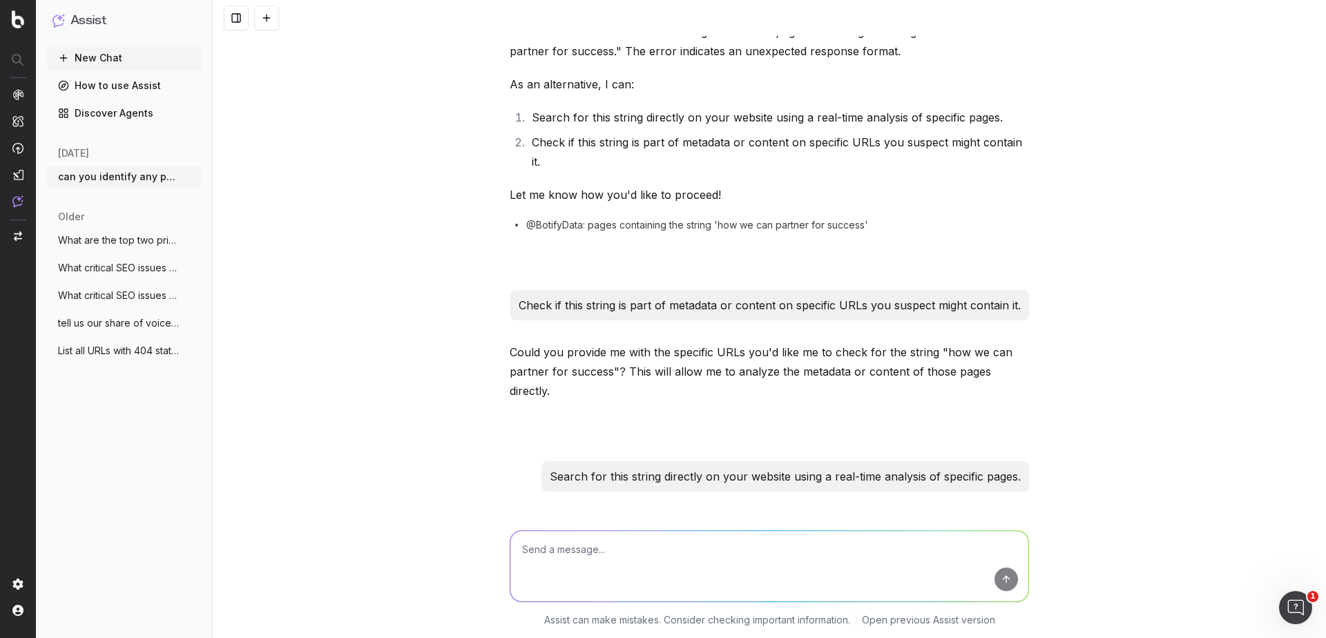
scroll to position [185, 0]
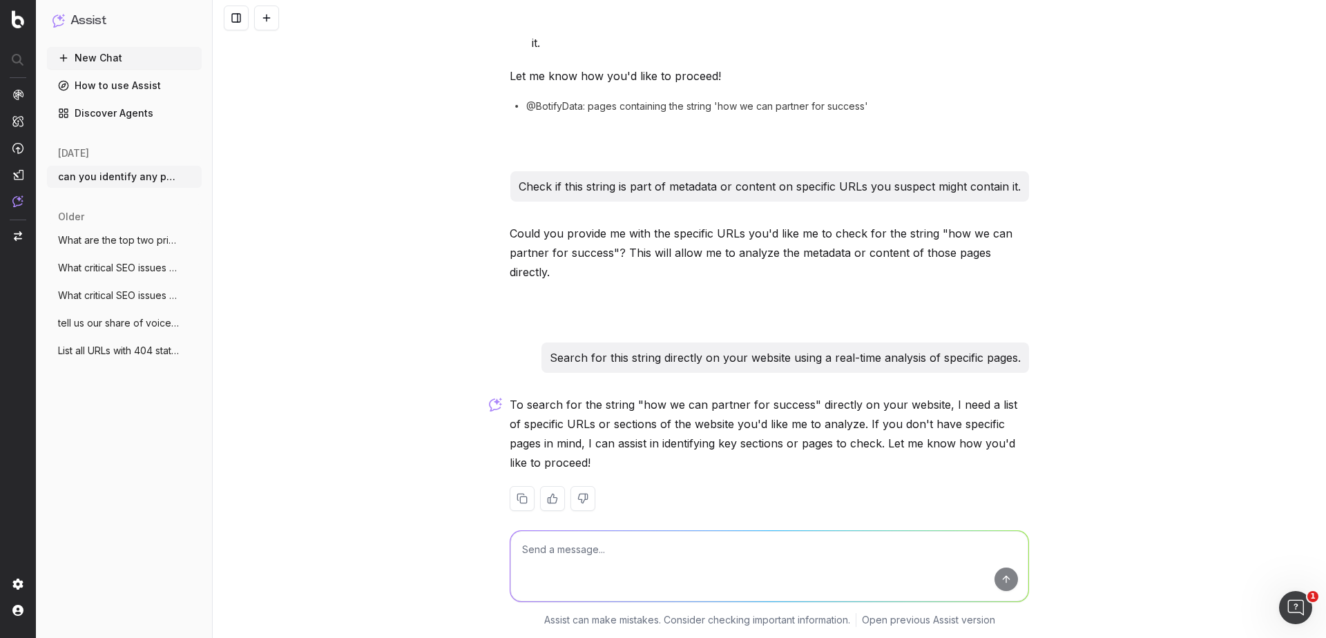
click at [612, 564] on textarea at bounding box center [769, 566] width 518 height 70
type textarea "Advisor and Institutional sections of the site"
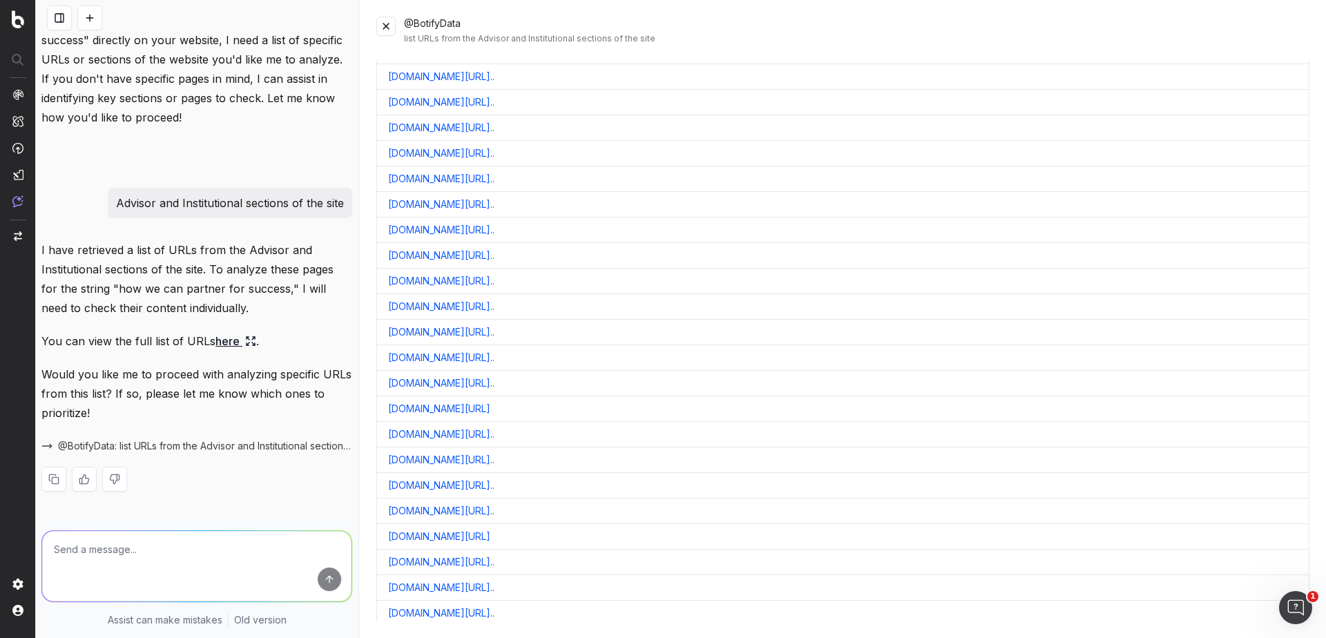
scroll to position [12500, 0]
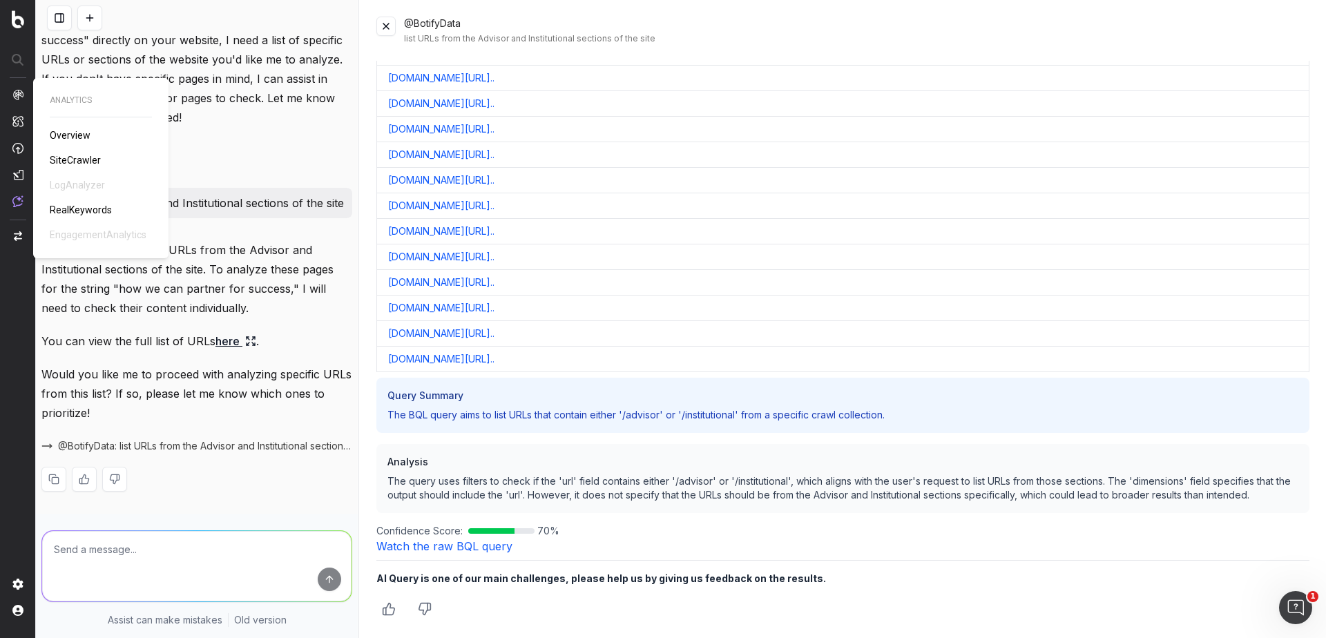
click at [15, 88] on nav at bounding box center [18, 319] width 36 height 638
click at [17, 95] on img at bounding box center [17, 94] width 11 height 11
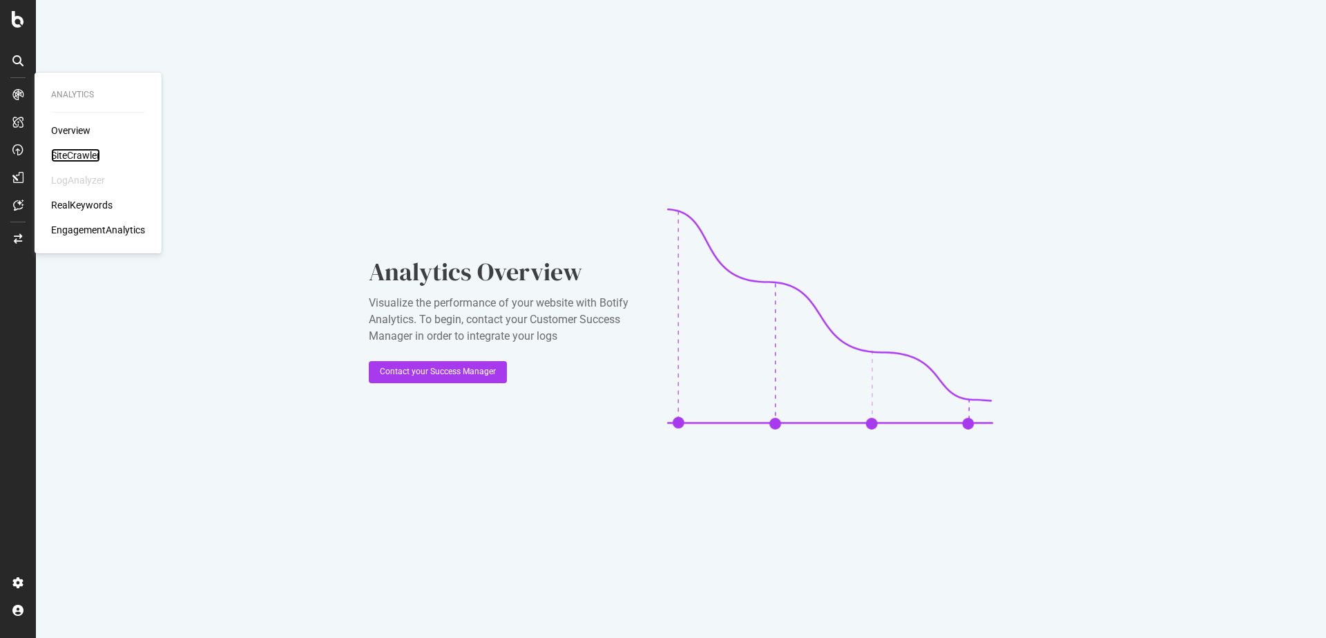
click at [73, 153] on div "SiteCrawler" at bounding box center [75, 155] width 49 height 14
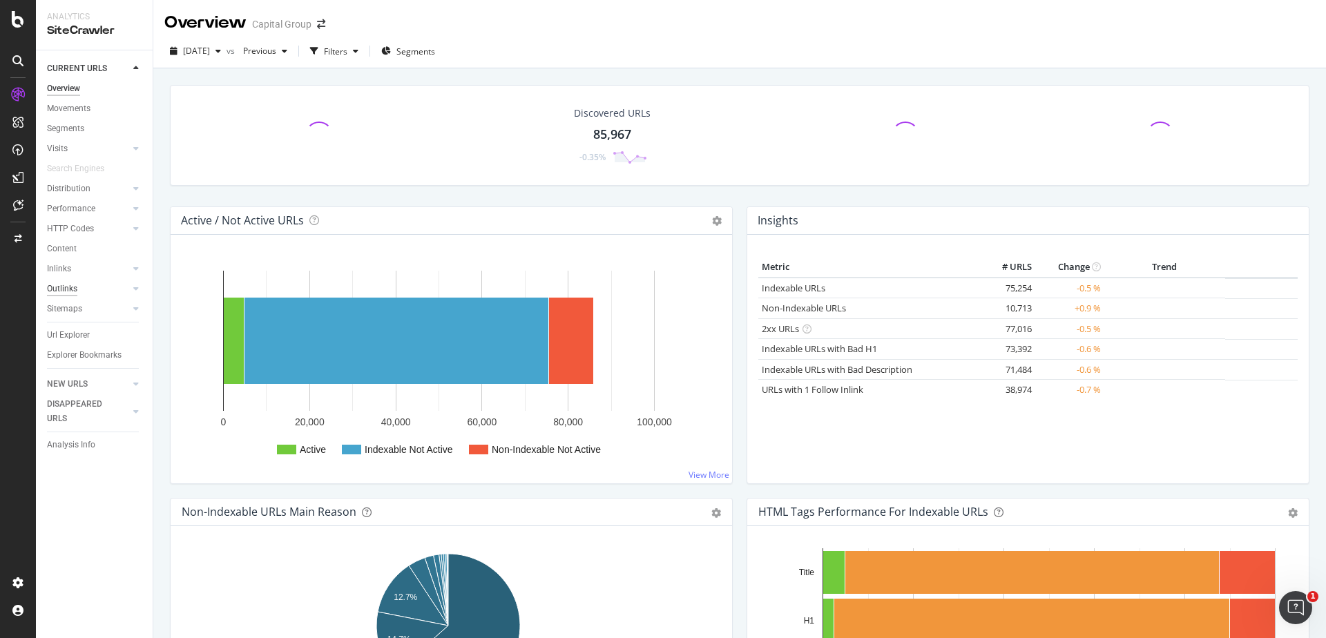
click at [69, 289] on div "Outlinks" at bounding box center [62, 289] width 30 height 15
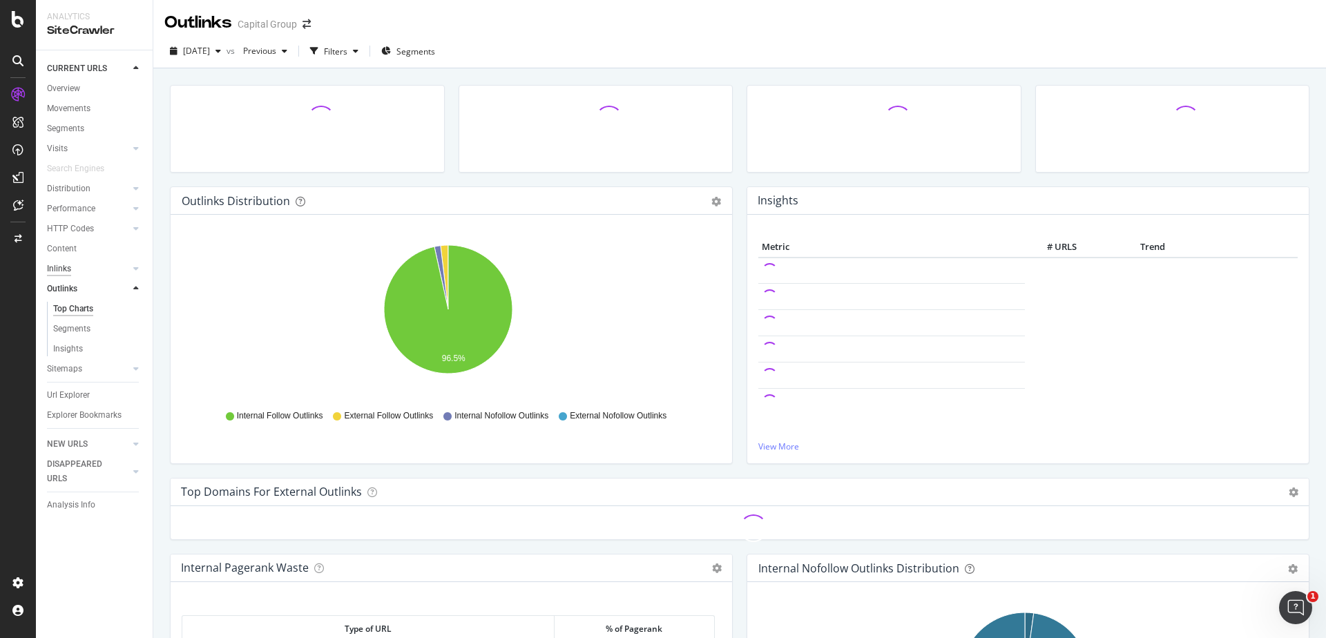
click at [61, 267] on div "Inlinks" at bounding box center [59, 269] width 24 height 15
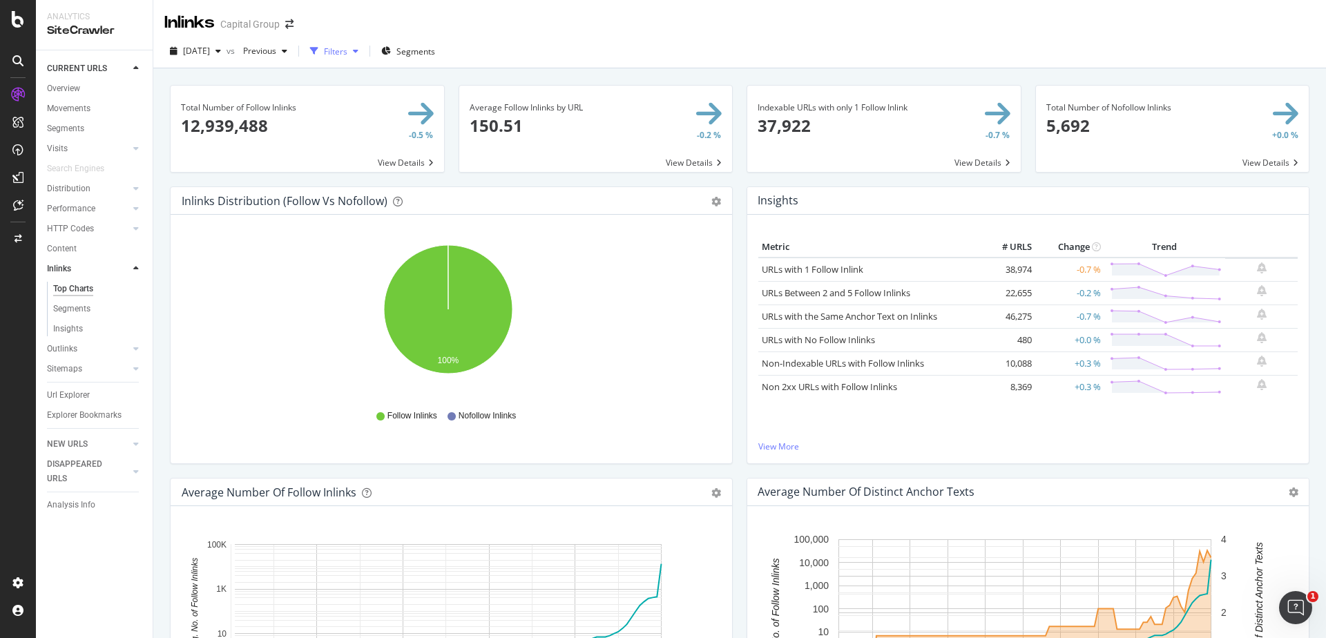
click at [347, 52] on div "Filters" at bounding box center [335, 52] width 23 height 12
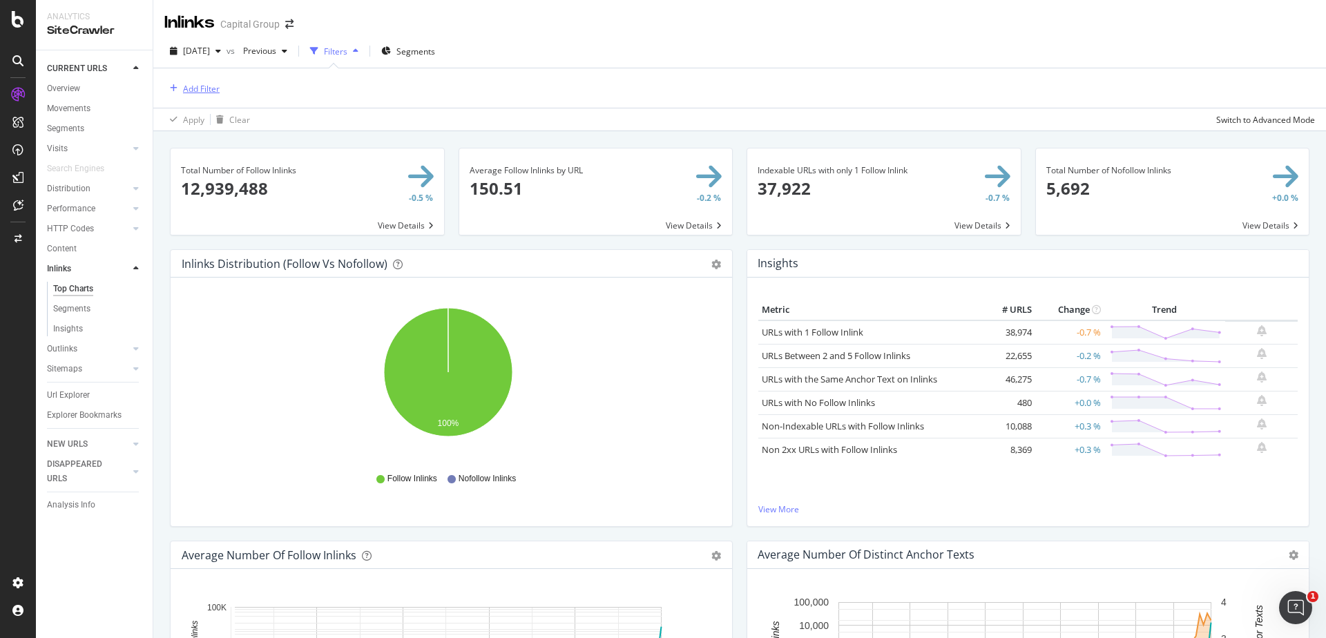
click at [208, 88] on div "Add Filter" at bounding box center [201, 89] width 37 height 12
type input "a"
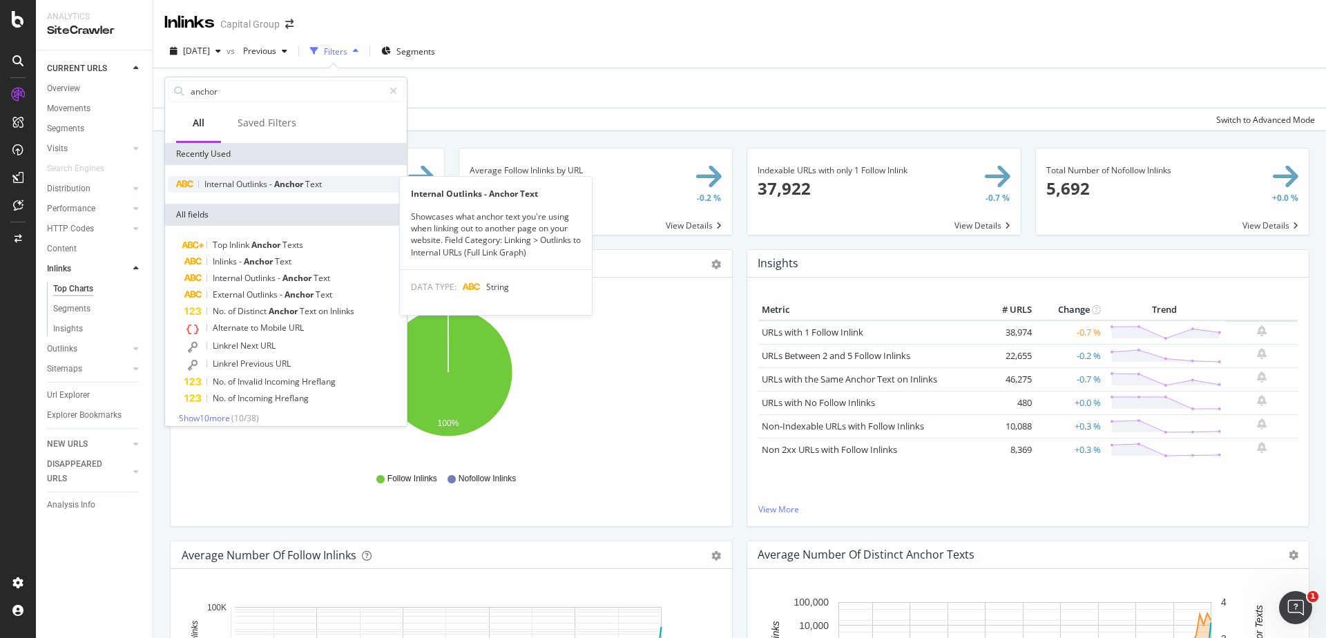
type input "anchor"
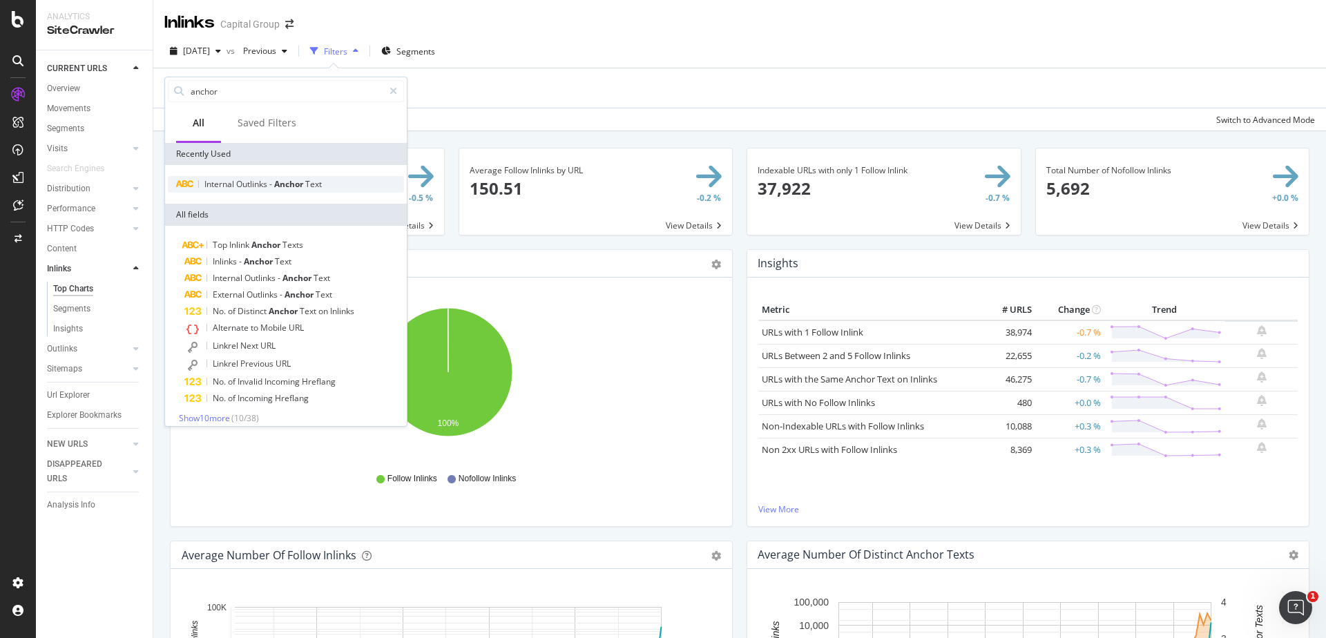
click at [269, 181] on span "Outlinks" at bounding box center [252, 184] width 33 height 12
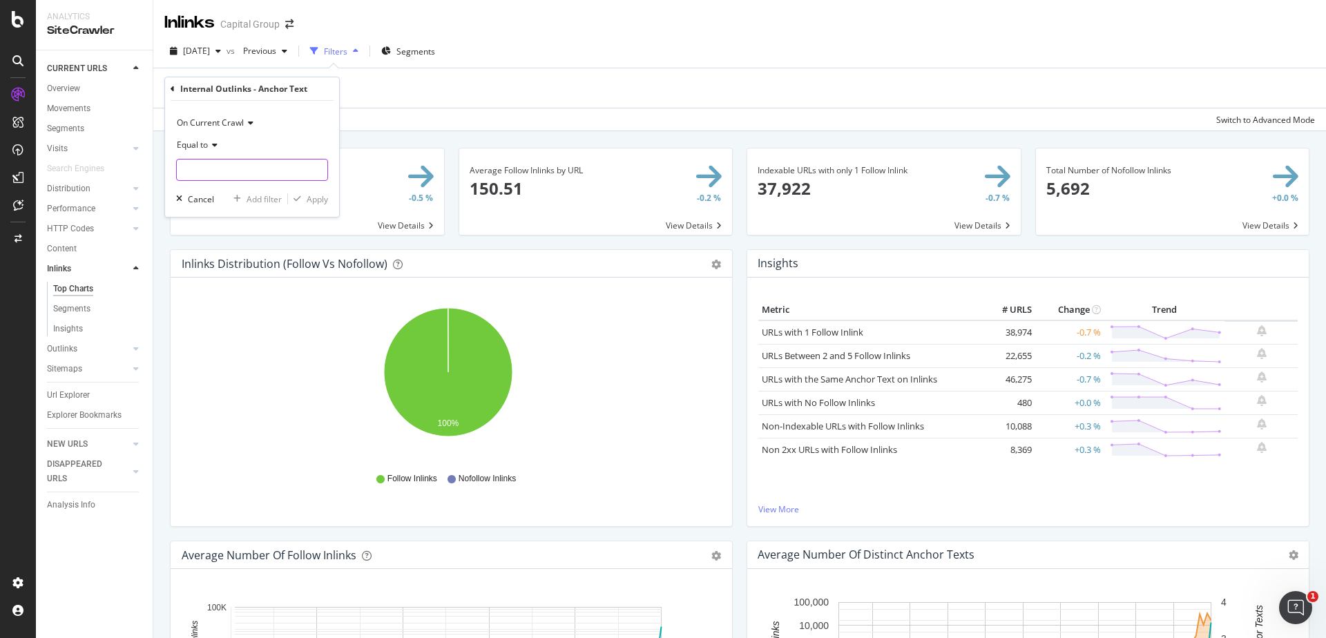
click at [251, 170] on input "text" at bounding box center [252, 170] width 151 height 22
type input "how we can partner"
click at [202, 146] on span "Equal to" at bounding box center [192, 145] width 31 height 12
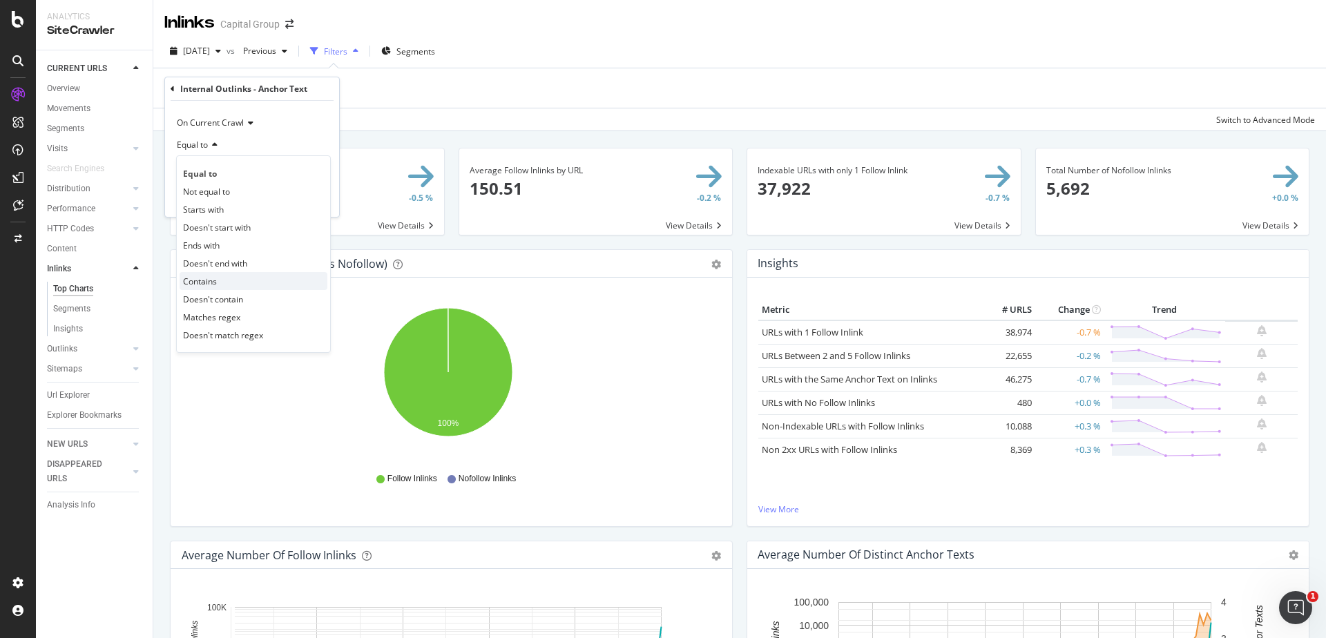
click at [206, 280] on span "Contains" at bounding box center [200, 282] width 34 height 12
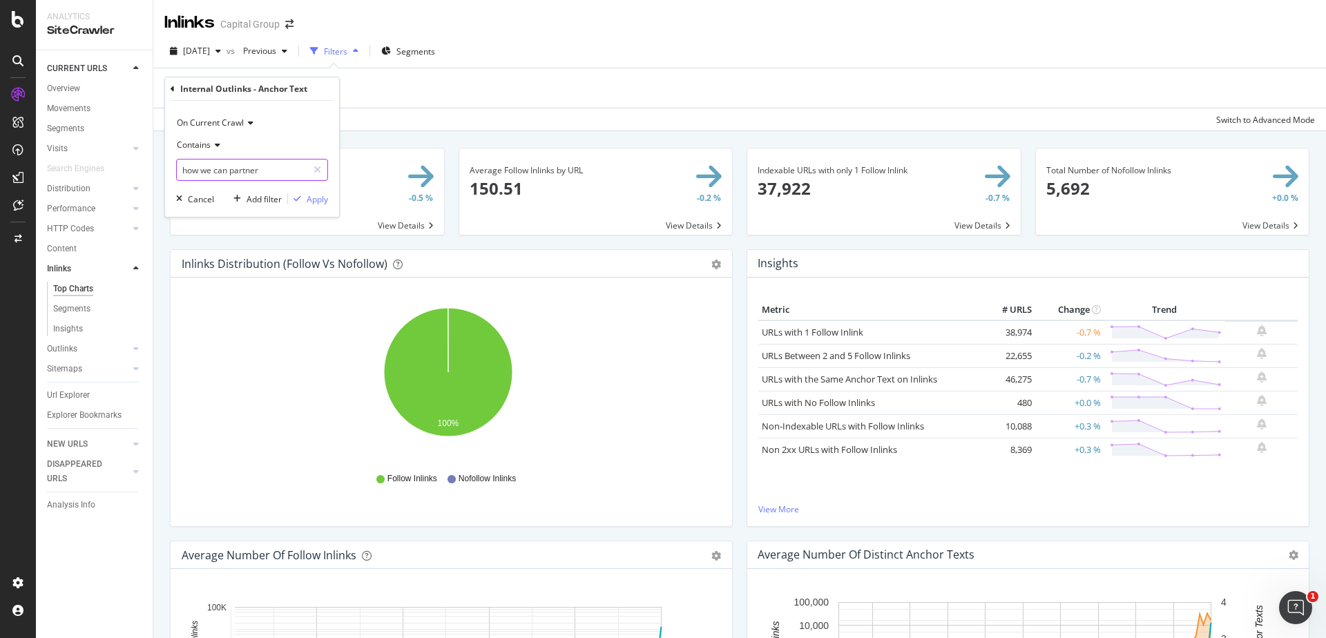
click at [264, 166] on input "how we can partner" at bounding box center [242, 170] width 131 height 22
type input "how we can partner for success"
click at [203, 144] on span "Contains" at bounding box center [194, 145] width 34 height 12
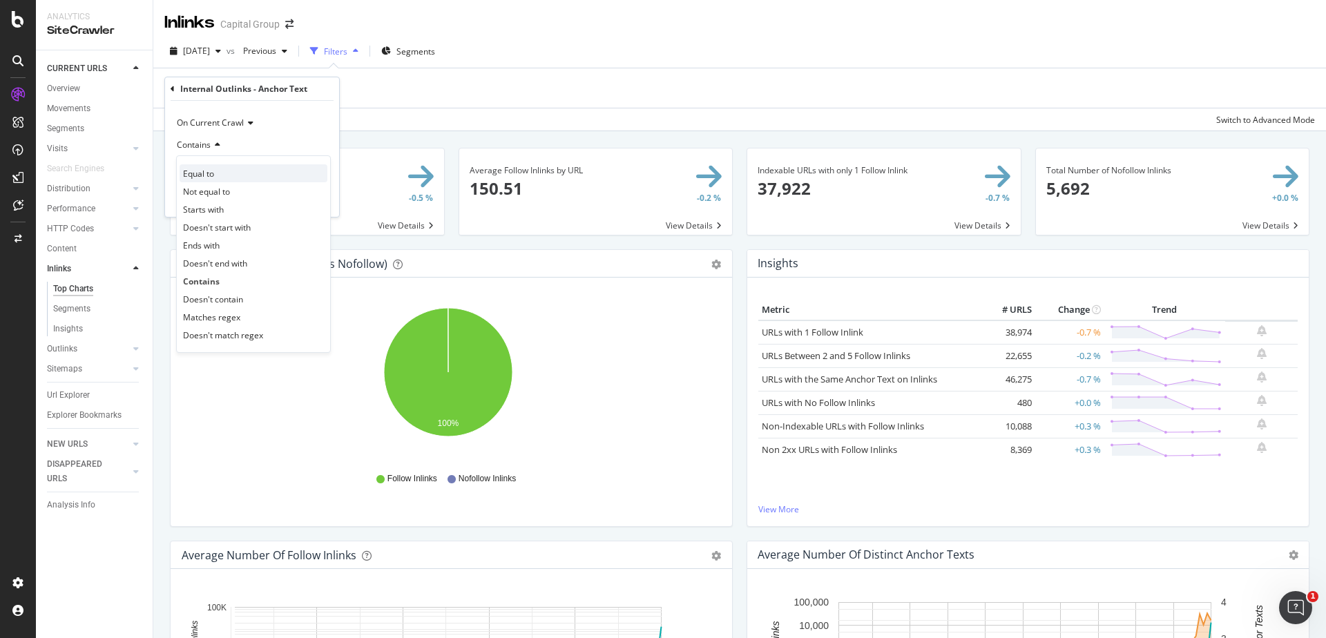
click at [197, 175] on span "Equal to" at bounding box center [198, 174] width 31 height 12
click at [302, 195] on div "button" at bounding box center [297, 199] width 19 height 8
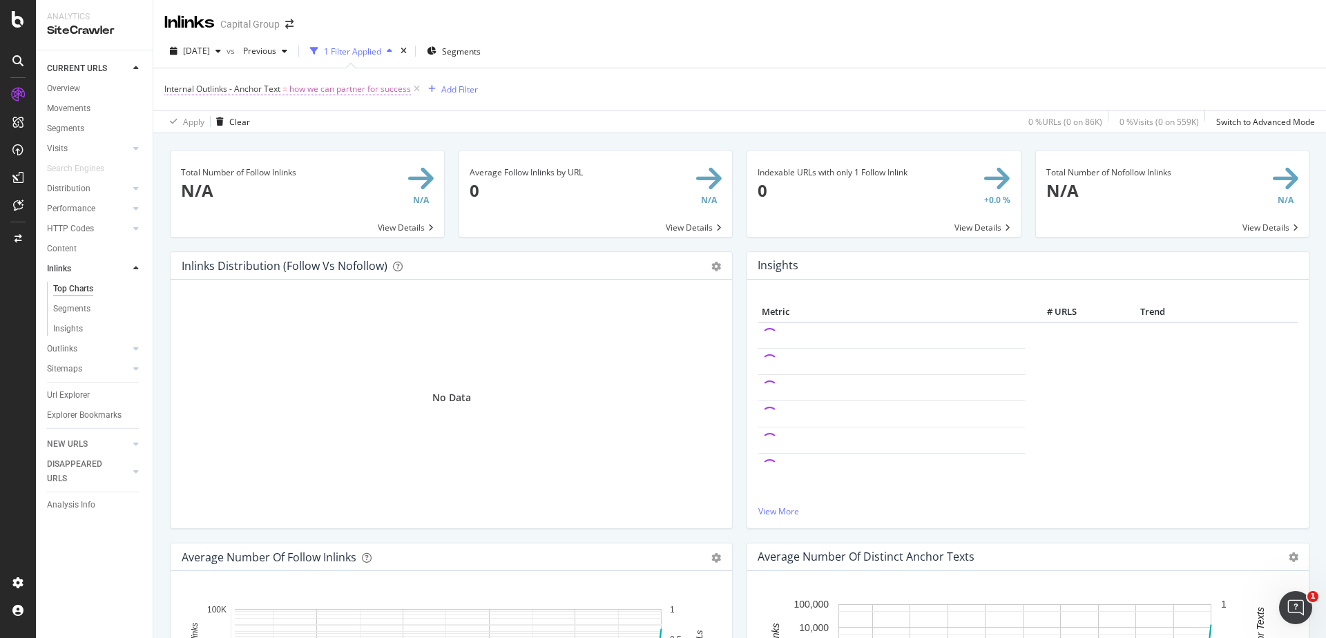
click at [314, 90] on span "how we can partner for success" at bounding box center [350, 88] width 122 height 19
click at [173, 84] on icon at bounding box center [173, 88] width 4 height 8
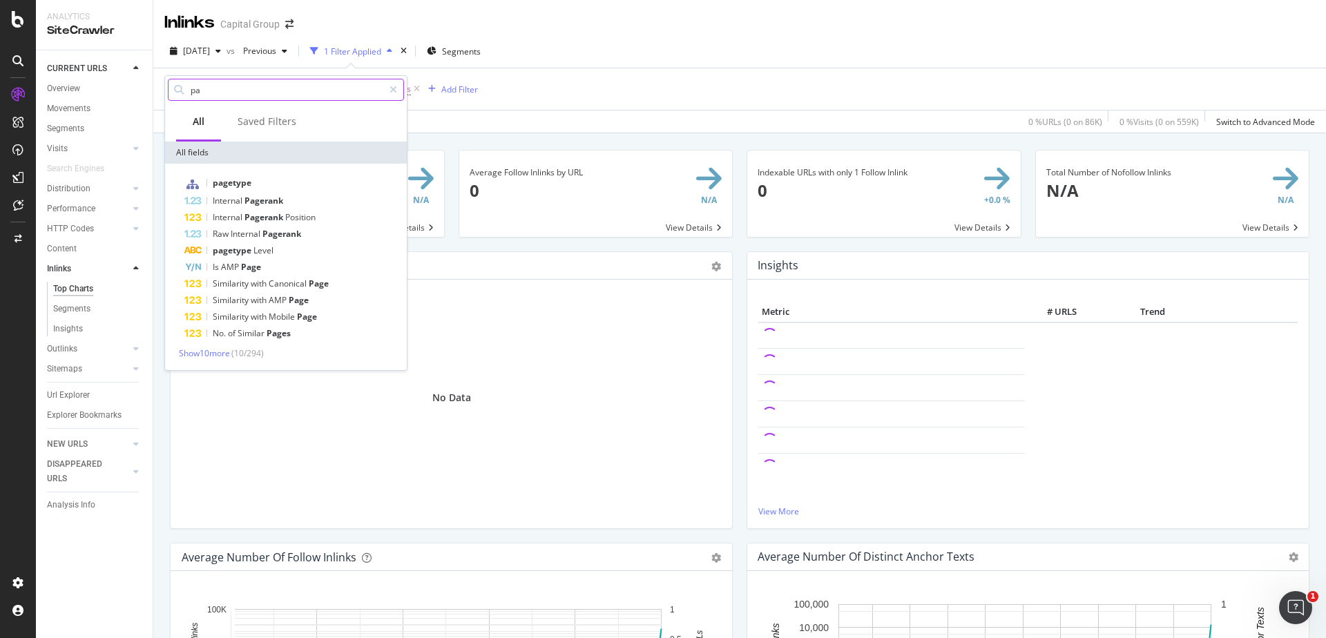
type input "p"
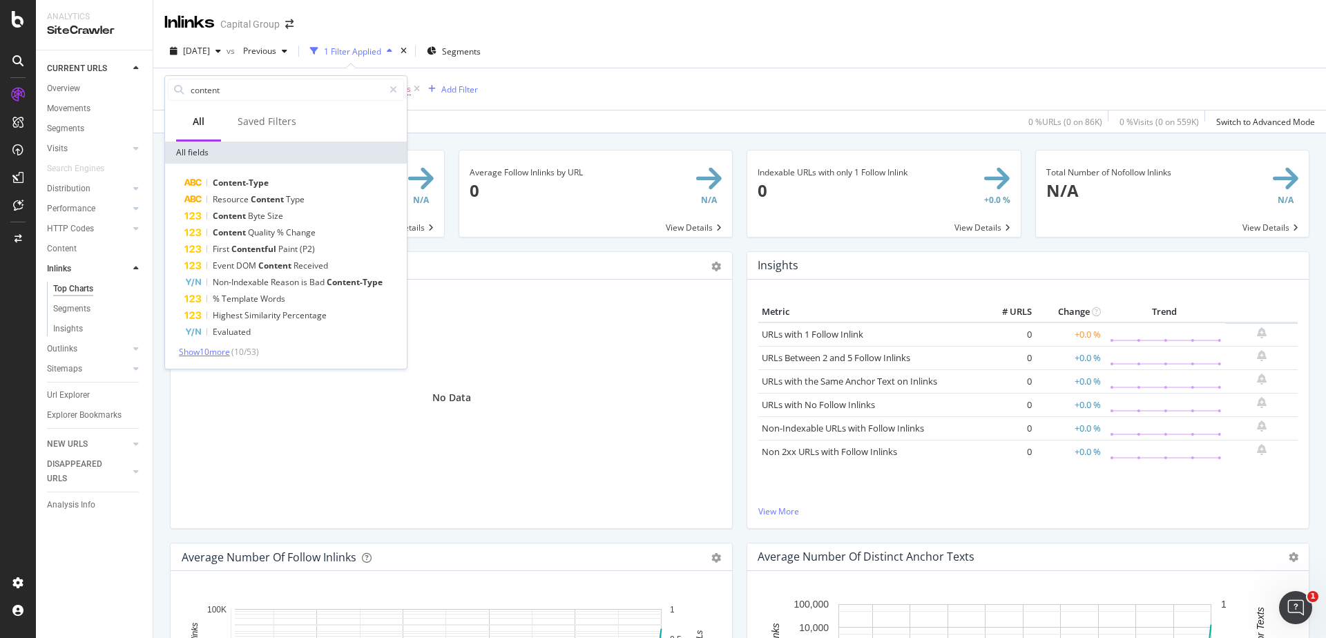
type input "content"
click at [208, 355] on span "Show 10 more" at bounding box center [204, 352] width 51 height 12
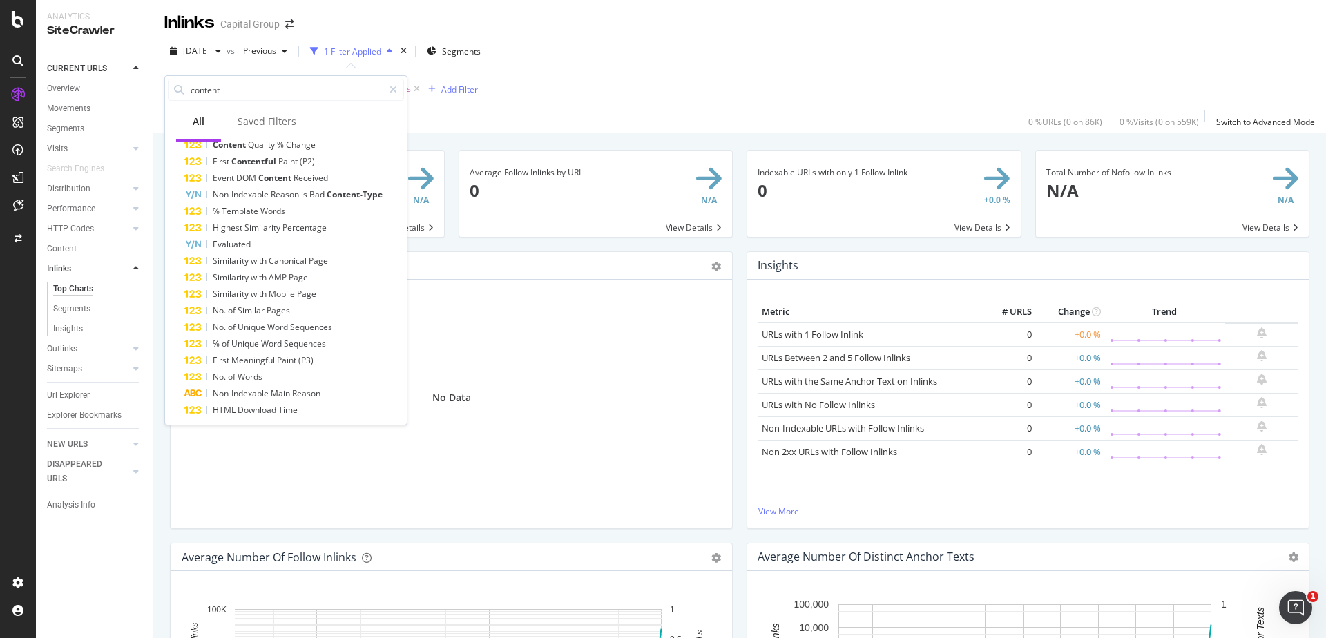
scroll to position [110, 0]
click at [1088, 70] on div "Internal Outlinks - Anchor Text = how we can partner for success Add Filter" at bounding box center [739, 88] width 1150 height 41
